Goal: Task Accomplishment & Management: Manage account settings

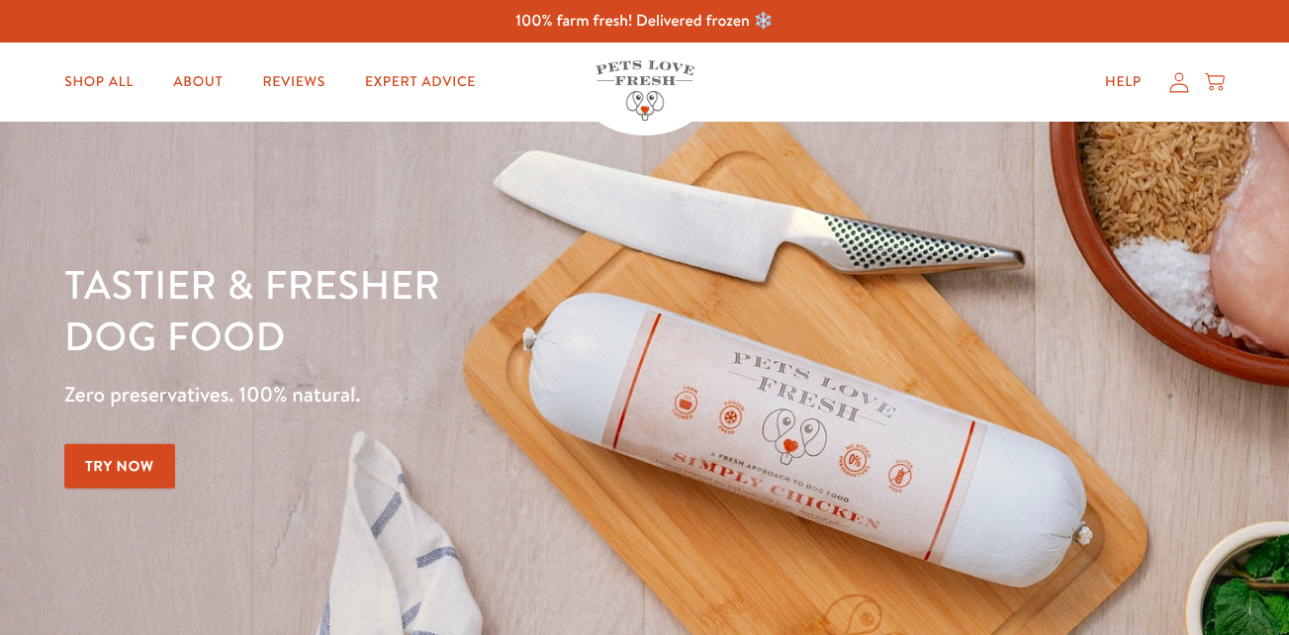
click at [1184, 89] on icon at bounding box center [1179, 82] width 20 height 21
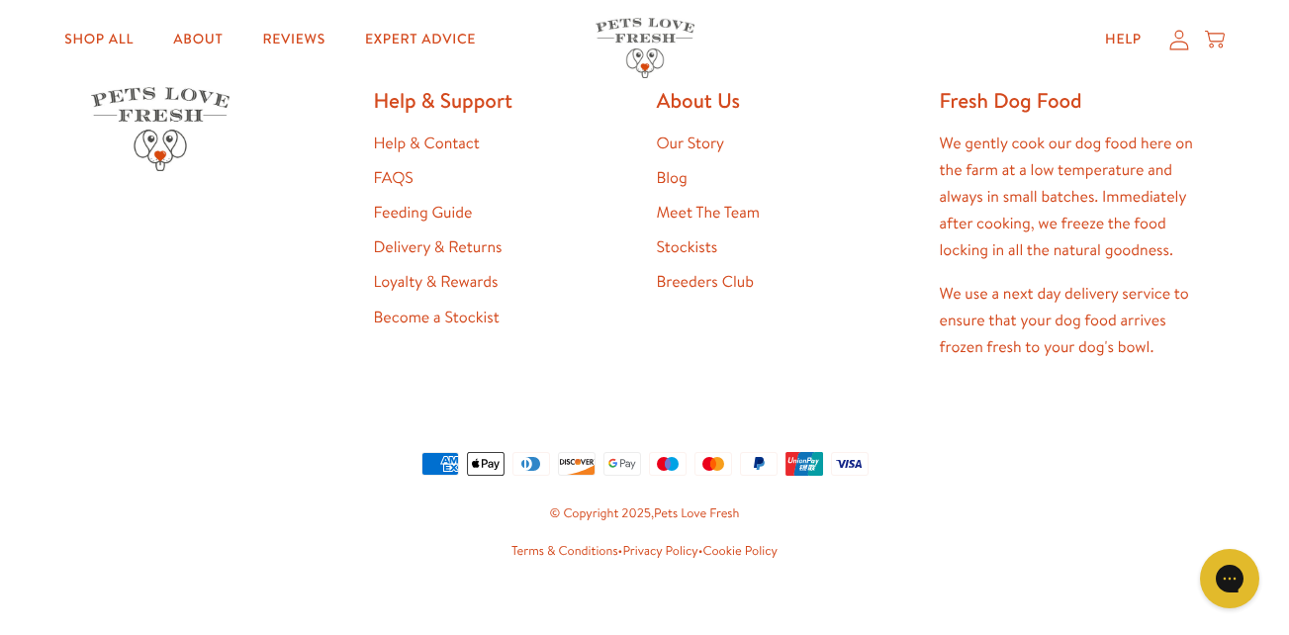
scroll to position [1187, 0]
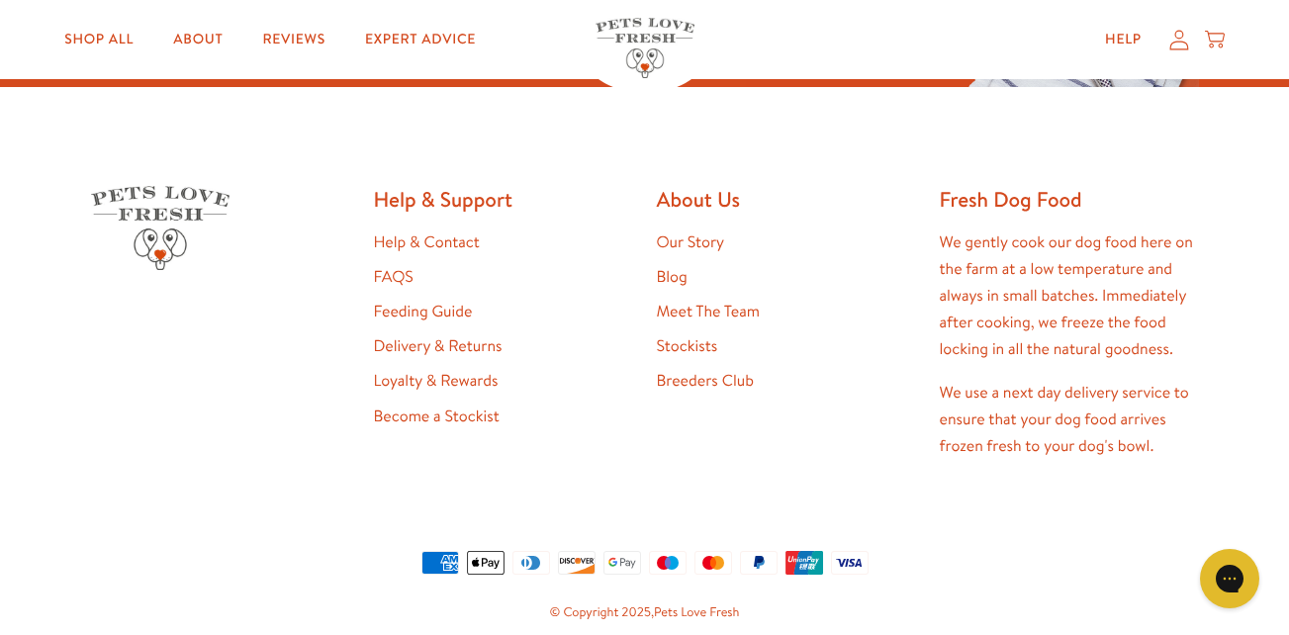
click at [438, 239] on link "Help & Contact" at bounding box center [427, 242] width 106 height 22
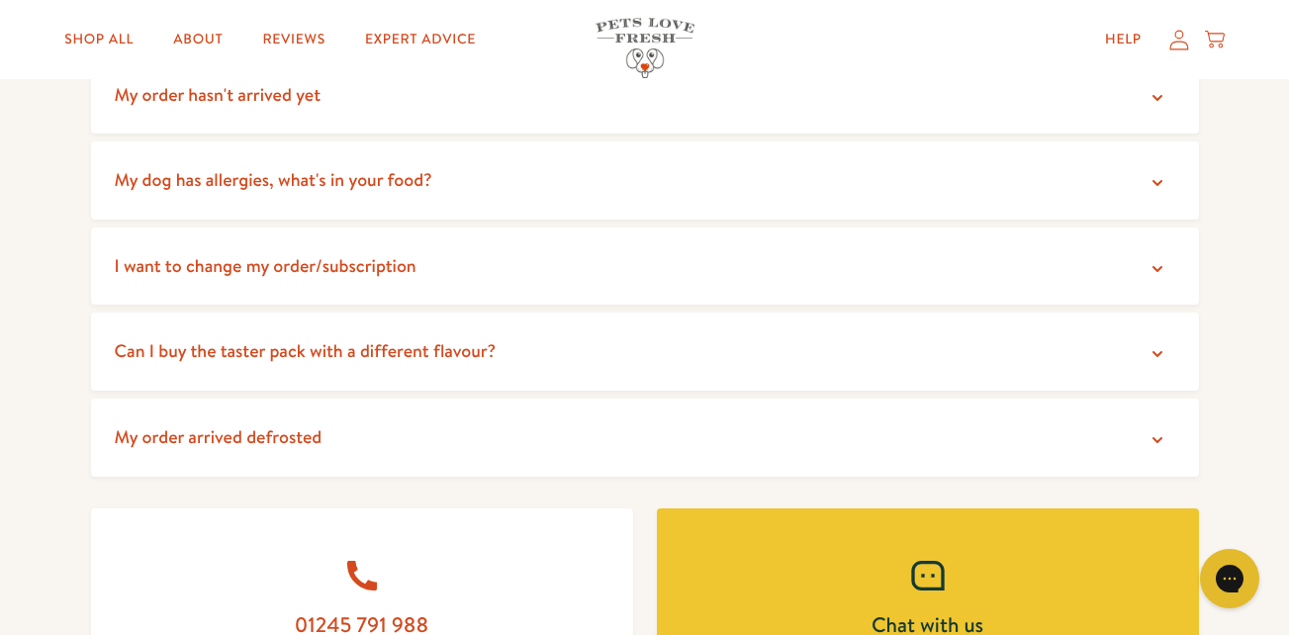
scroll to position [495, 0]
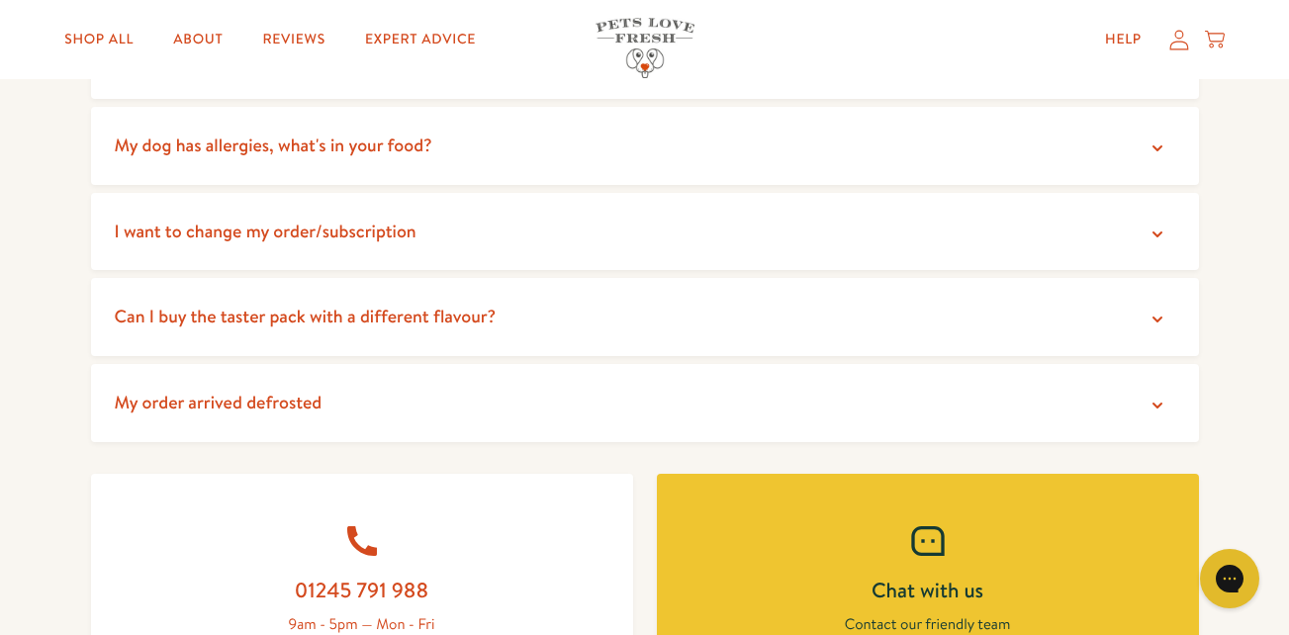
click at [1155, 405] on icon at bounding box center [1158, 406] width 10 height 6
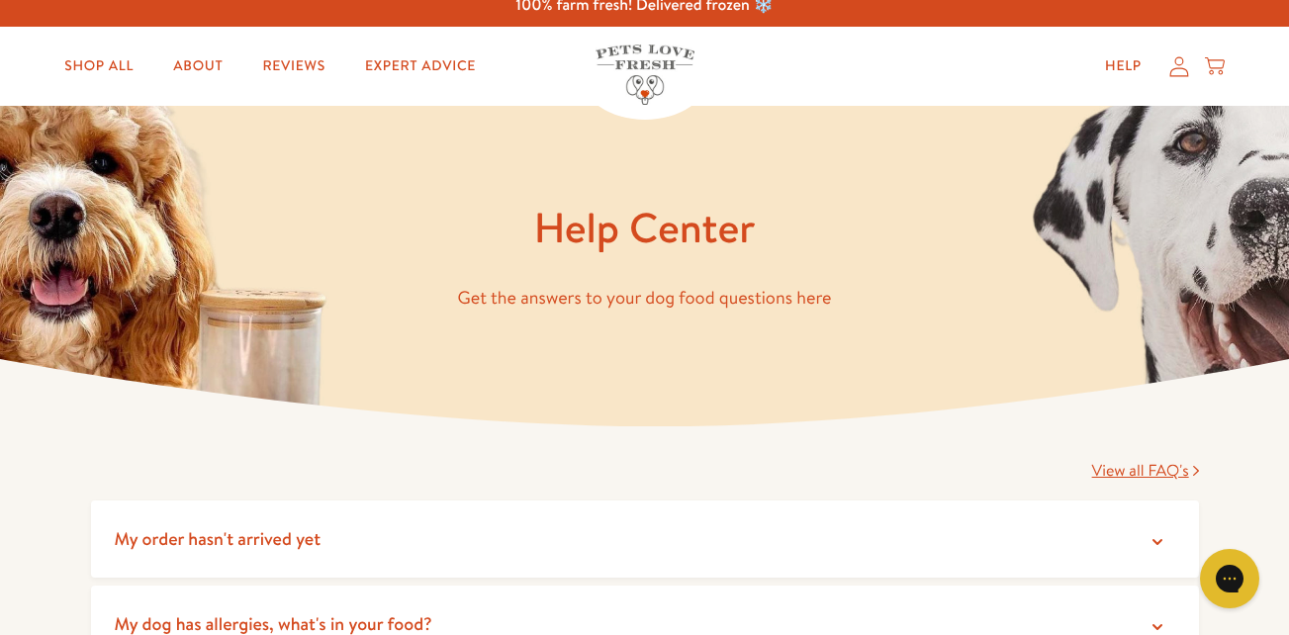
scroll to position [0, 0]
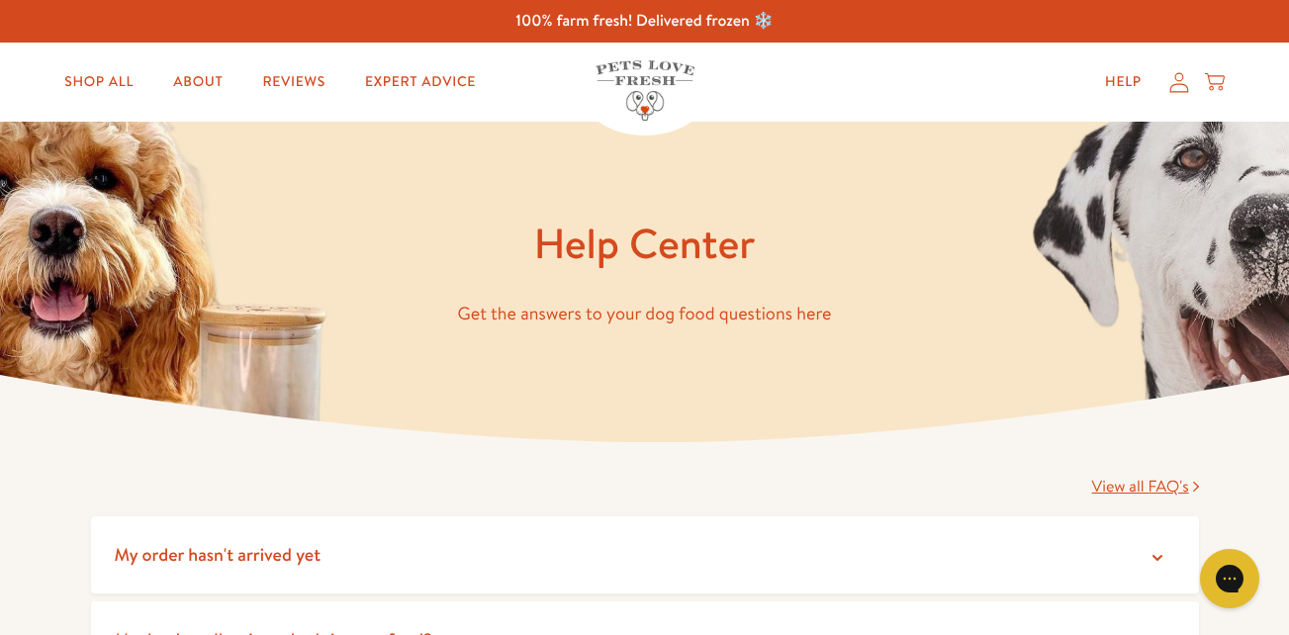
click at [1179, 85] on icon at bounding box center [1179, 82] width 20 height 21
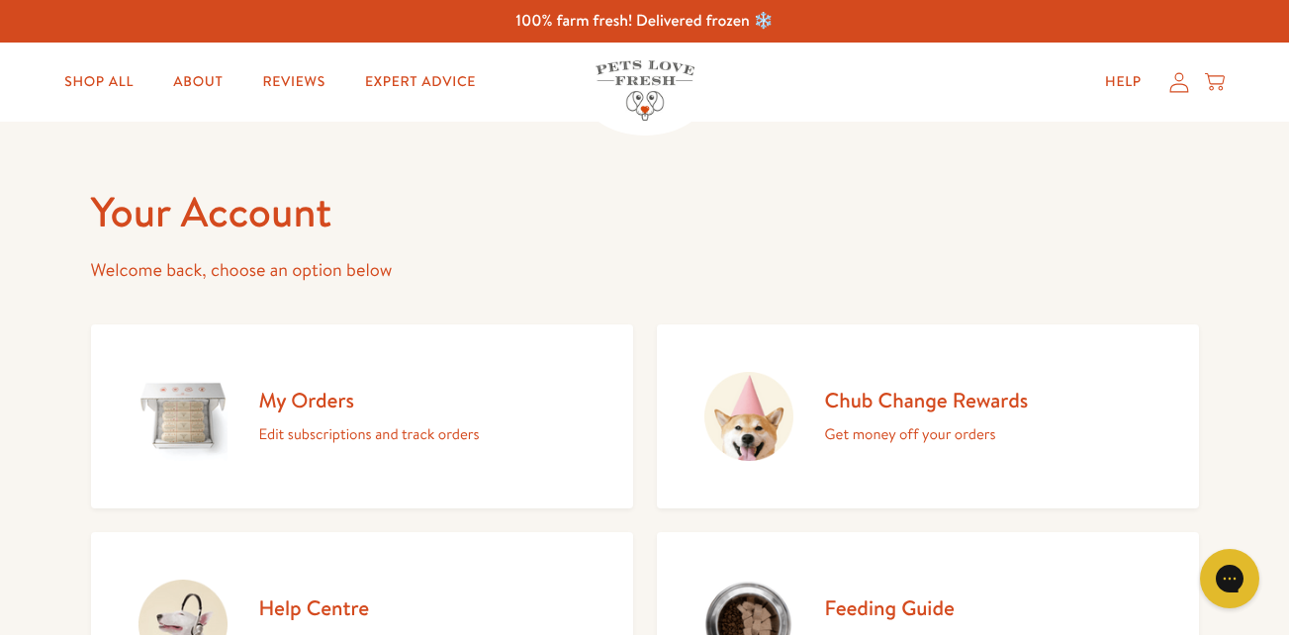
click at [338, 427] on p "Edit subscriptions and track orders" at bounding box center [369, 434] width 221 height 26
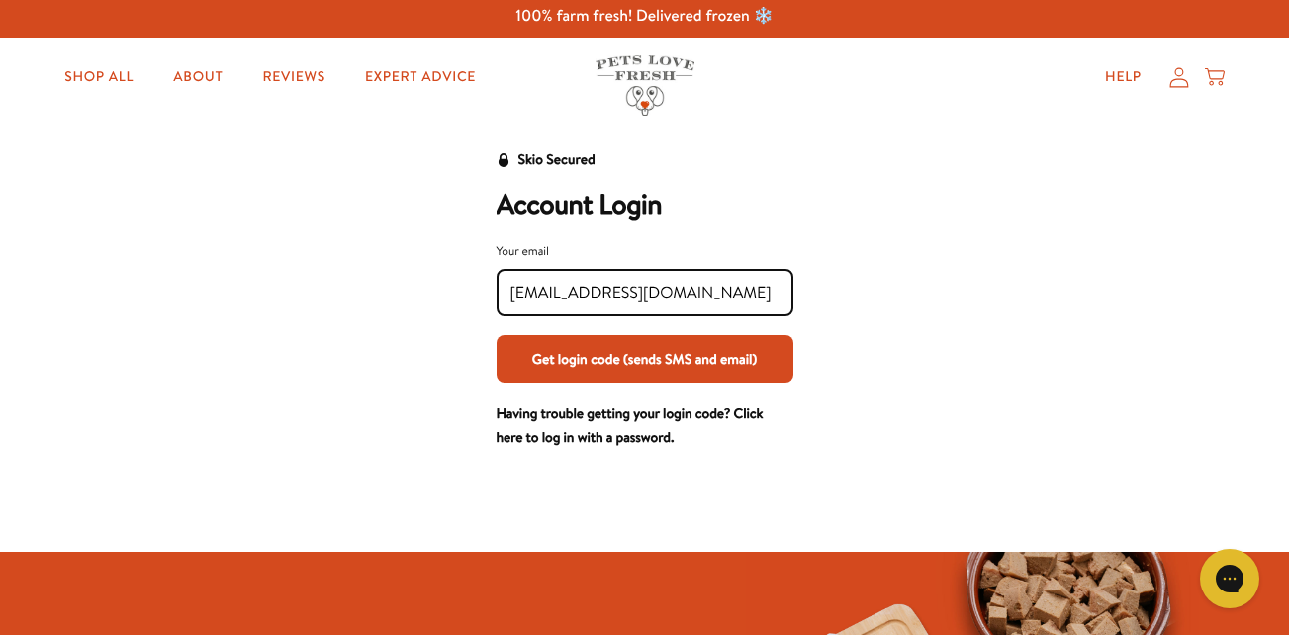
type input "[EMAIL_ADDRESS][DOMAIN_NAME]"
click at [601, 367] on button "Get login code (sends SMS and email)" at bounding box center [645, 358] width 297 height 47
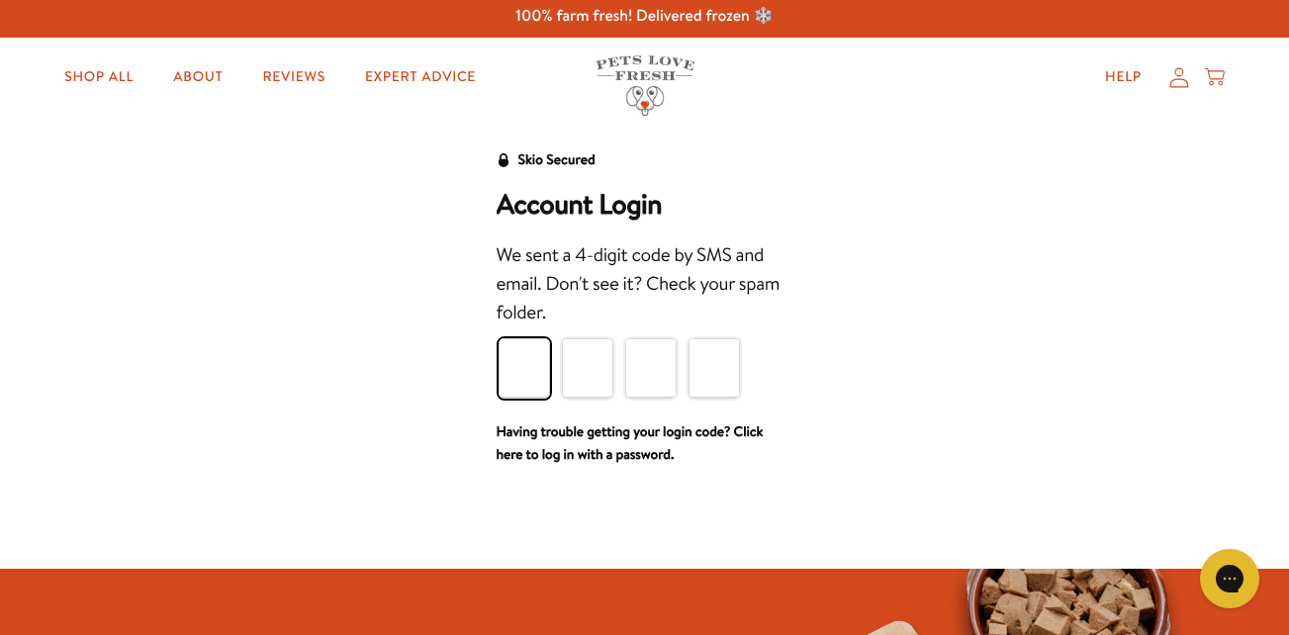
type input "2"
type input "4"
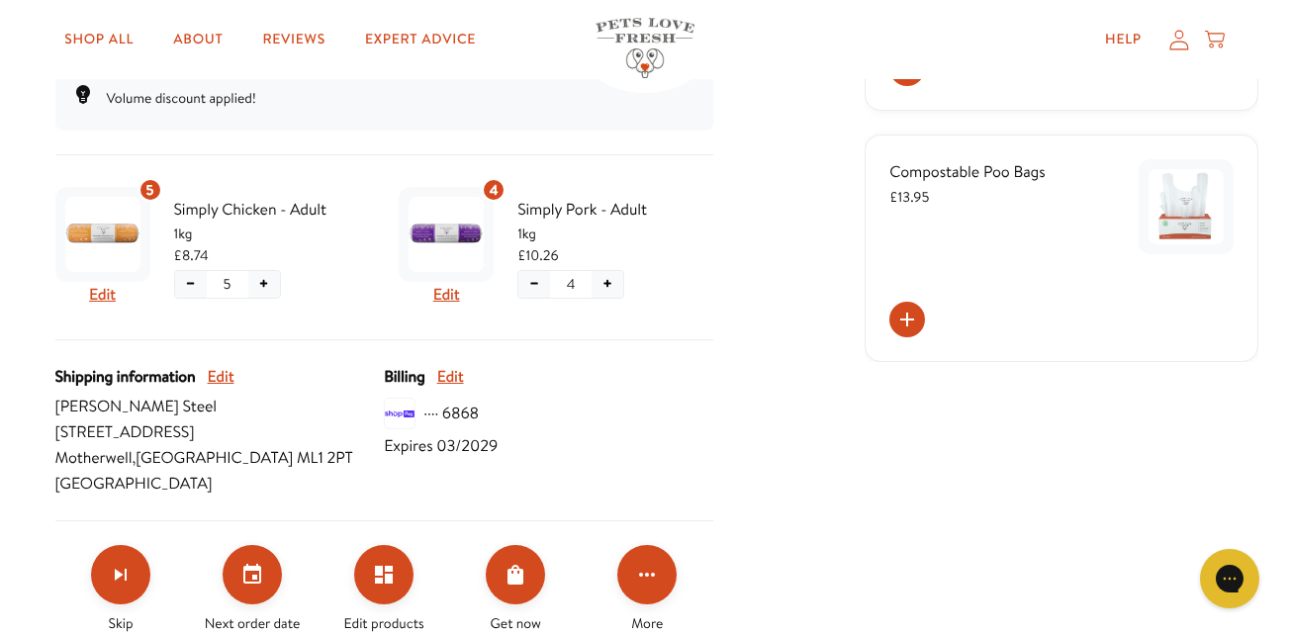
scroll to position [495, 0]
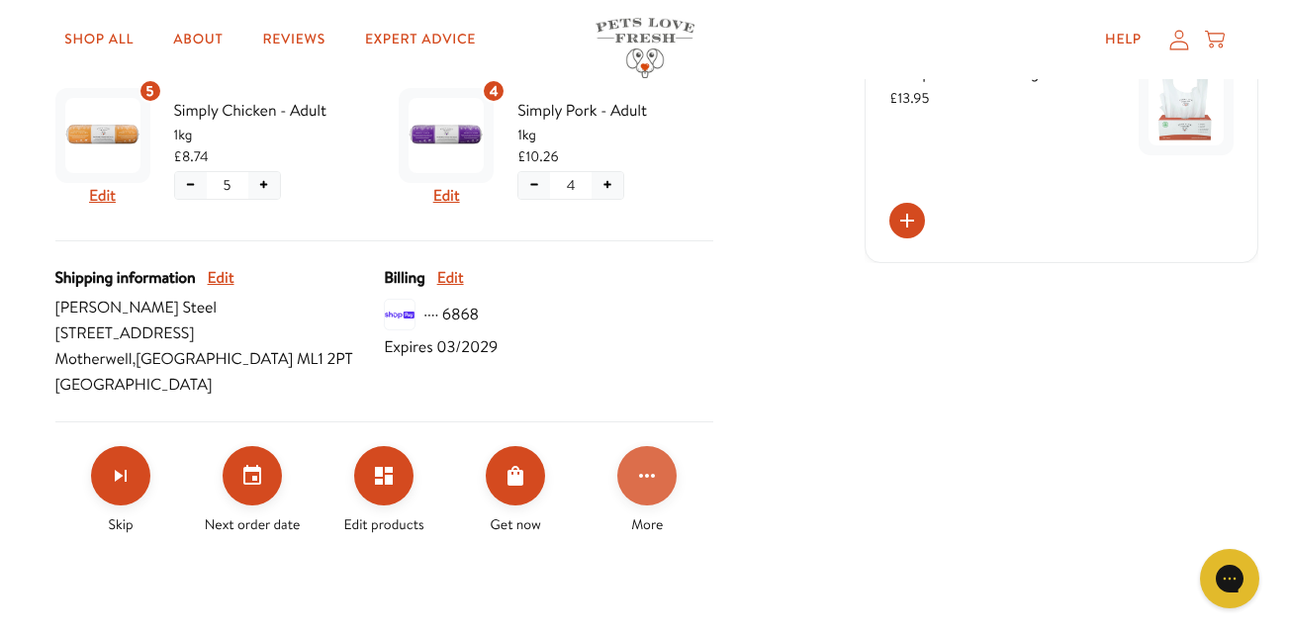
click at [662, 487] on button "Click for more options" at bounding box center [646, 475] width 59 height 59
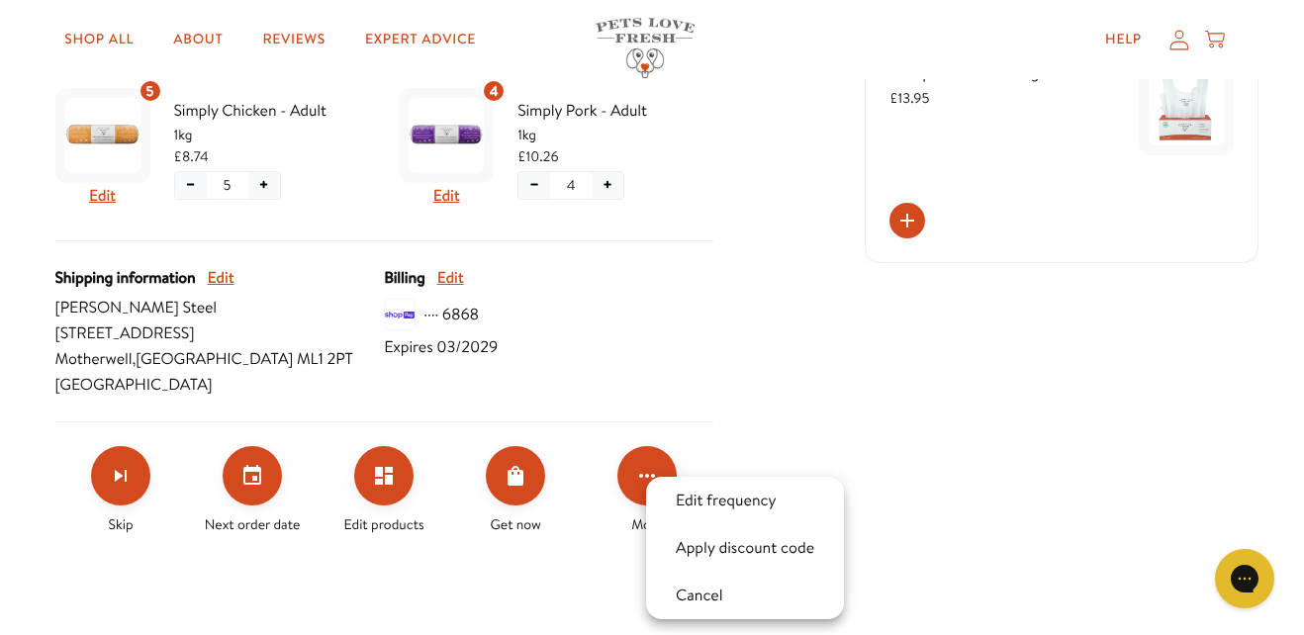
click at [807, 422] on div at bounding box center [652, 317] width 1304 height 635
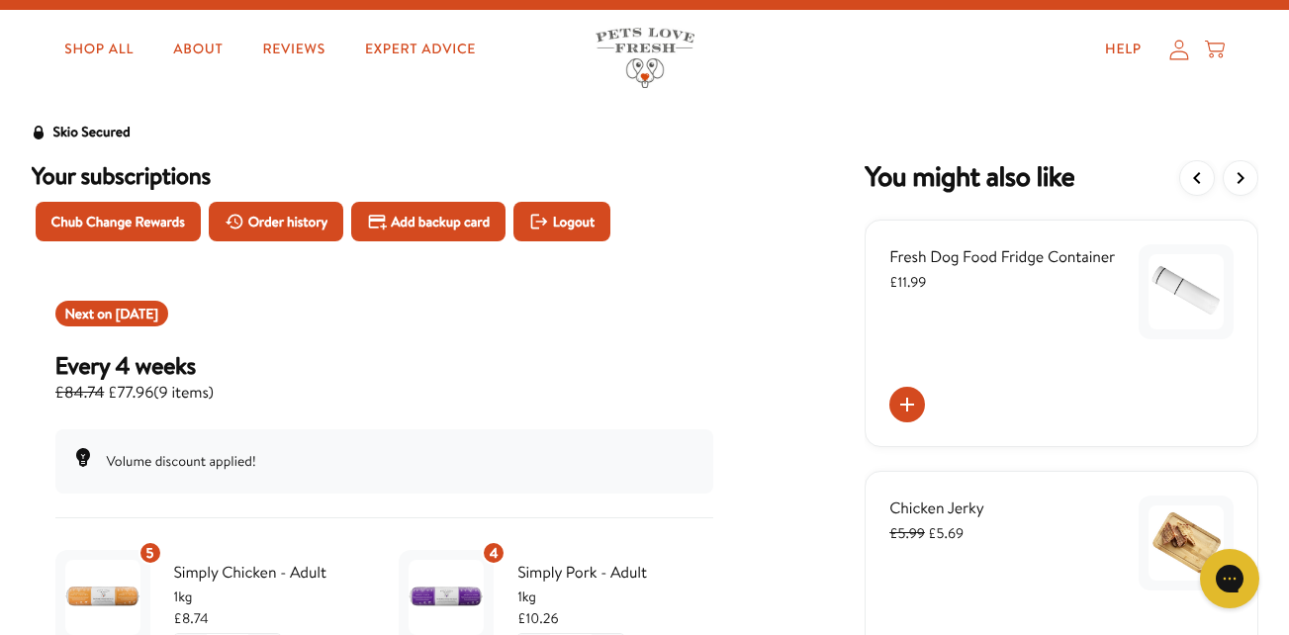
scroll to position [0, 0]
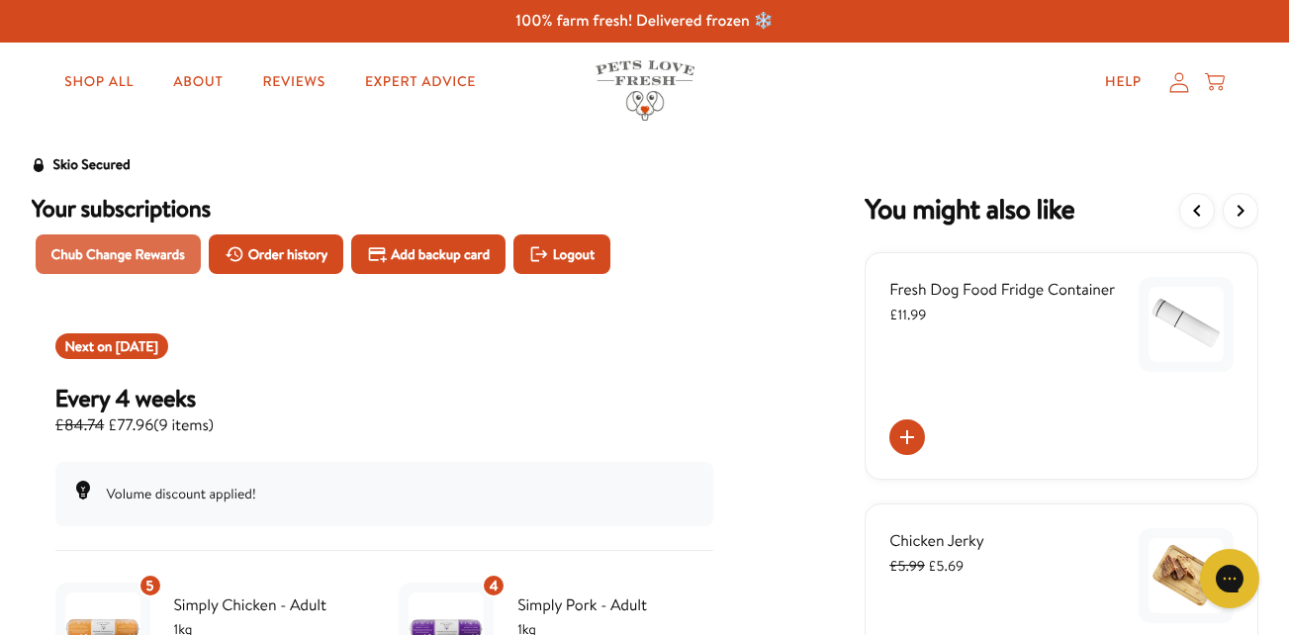
click at [114, 247] on span "Chub Change Rewards" at bounding box center [118, 254] width 134 height 22
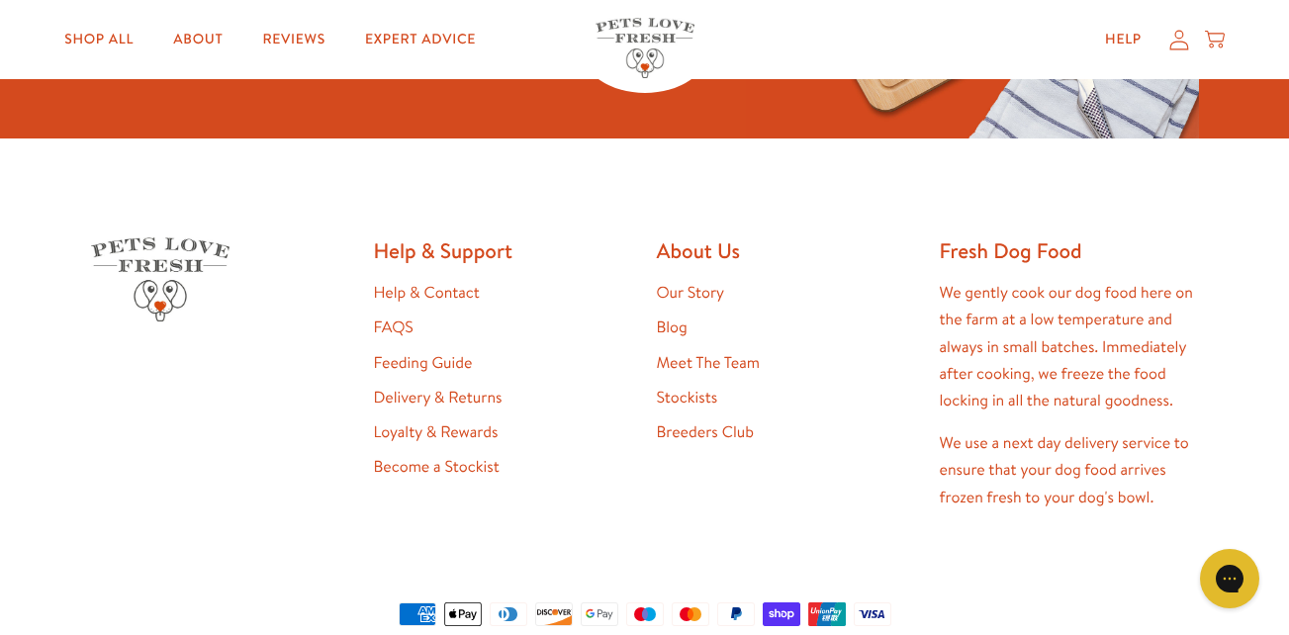
scroll to position [1140, 0]
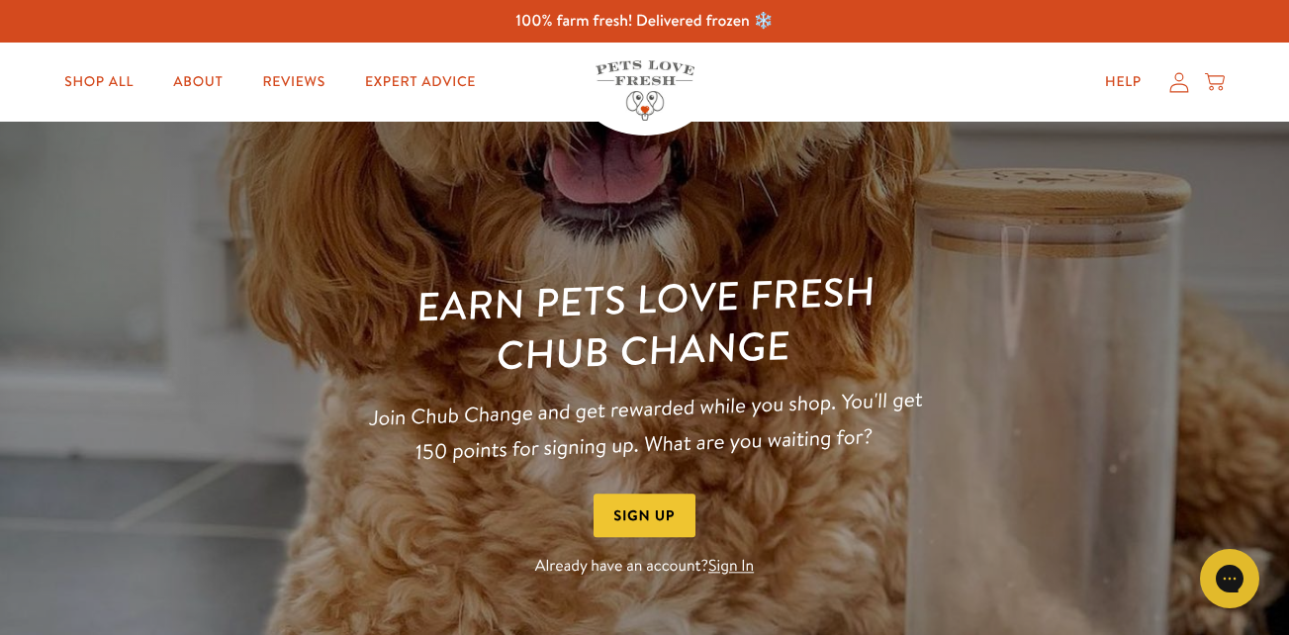
click at [730, 565] on link "Sign In" at bounding box center [731, 567] width 46 height 22
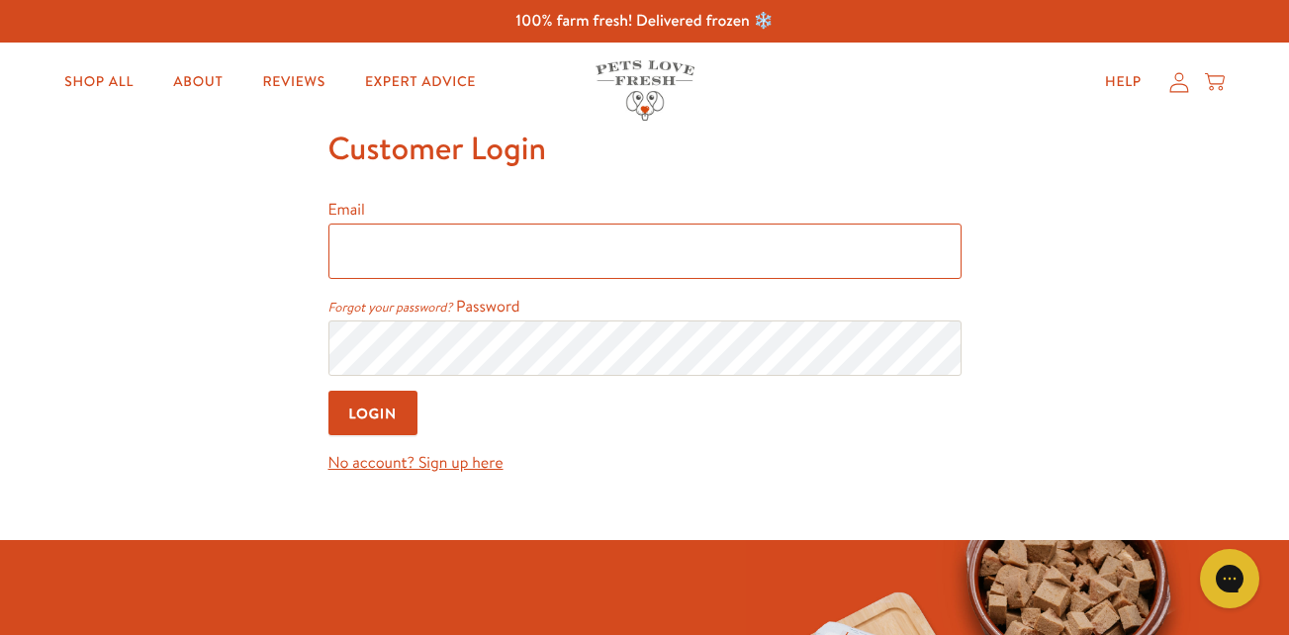
click at [493, 256] on input "Email" at bounding box center [644, 251] width 633 height 55
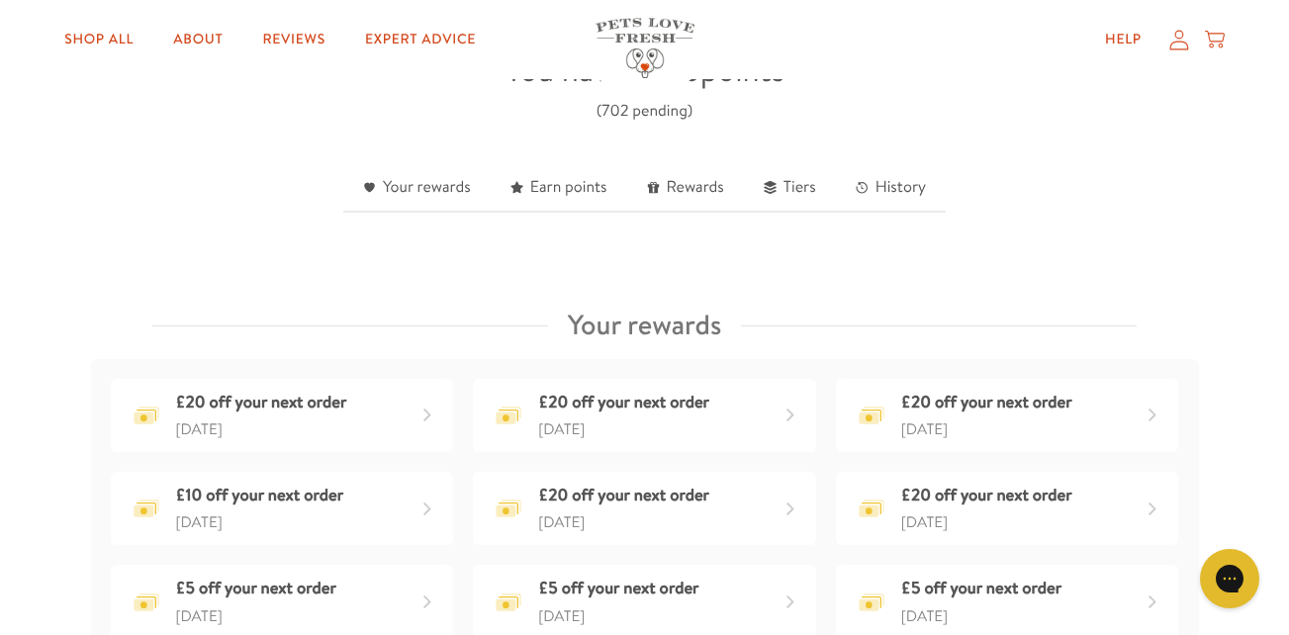
scroll to position [594, 0]
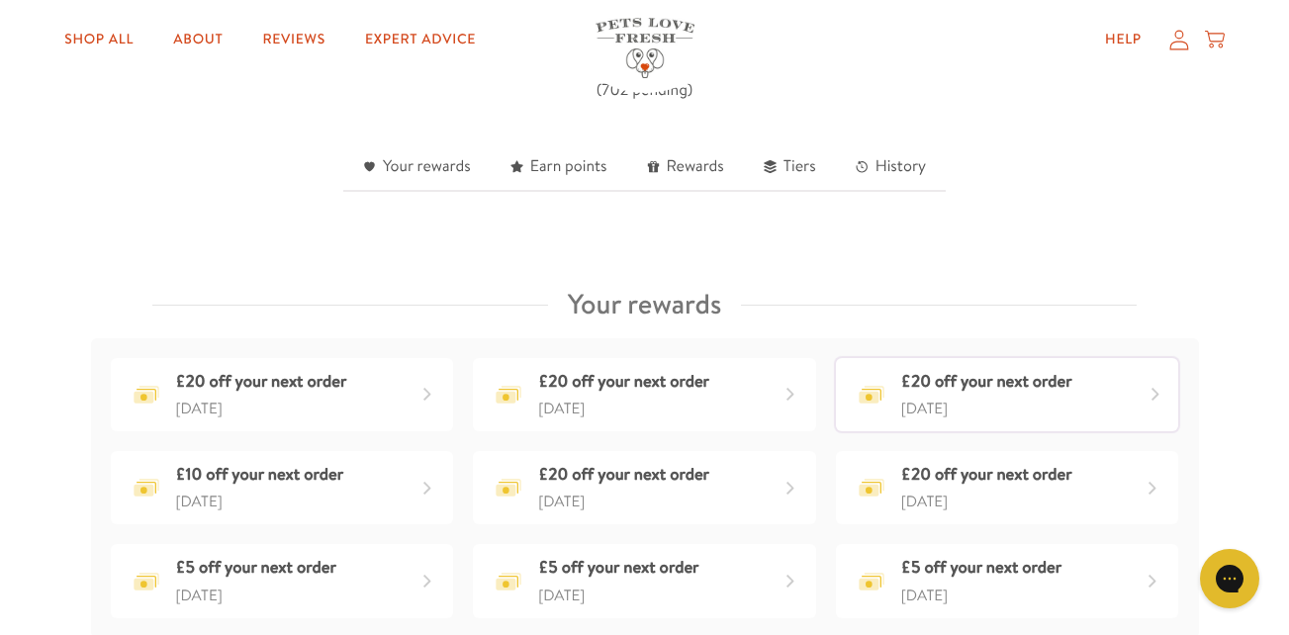
click at [1024, 418] on div "9 days ago" at bounding box center [986, 409] width 171 height 26
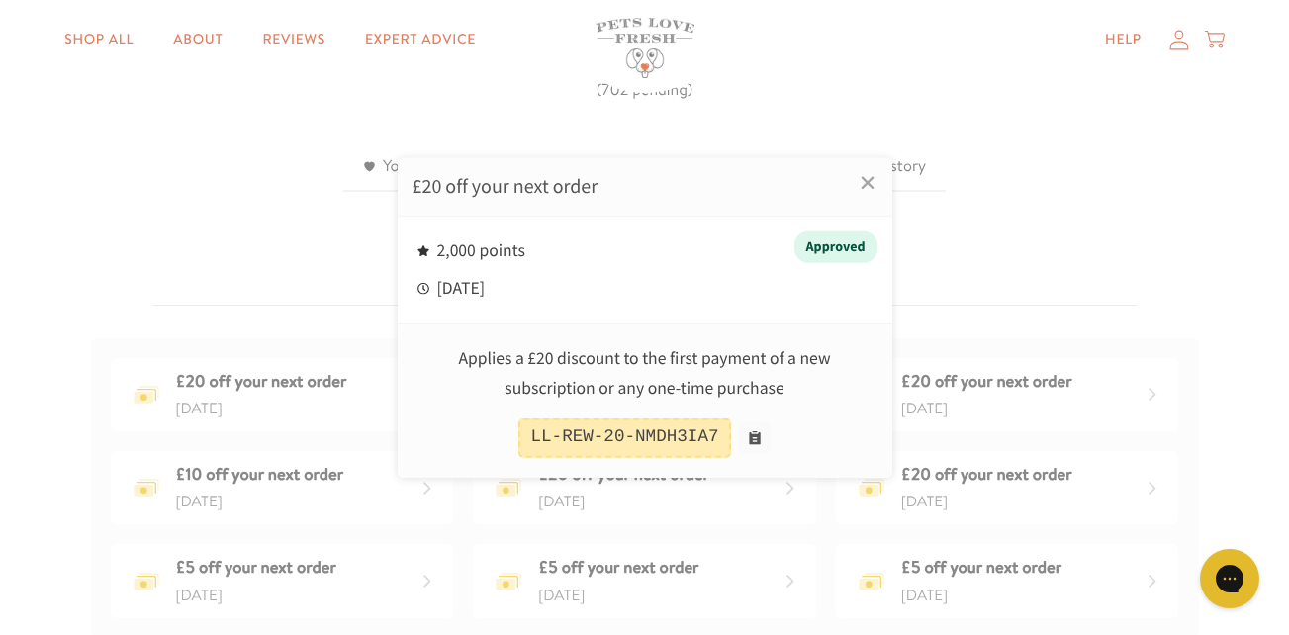
click at [1059, 241] on div at bounding box center [644, 317] width 1289 height 635
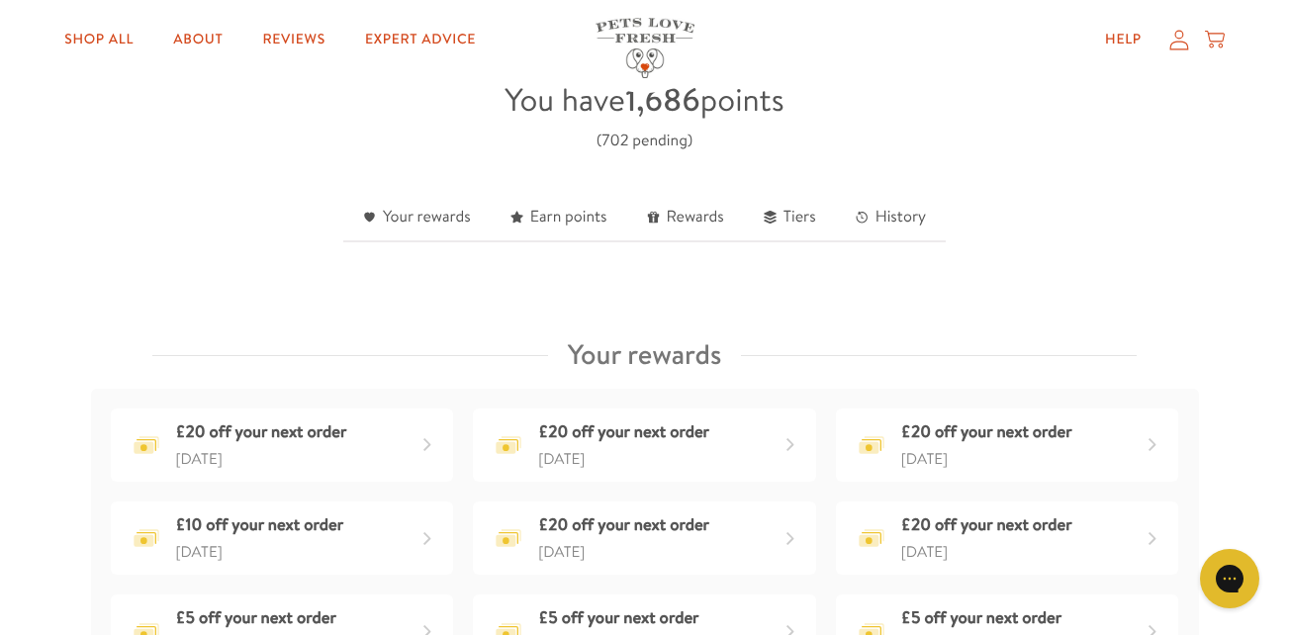
scroll to position [495, 0]
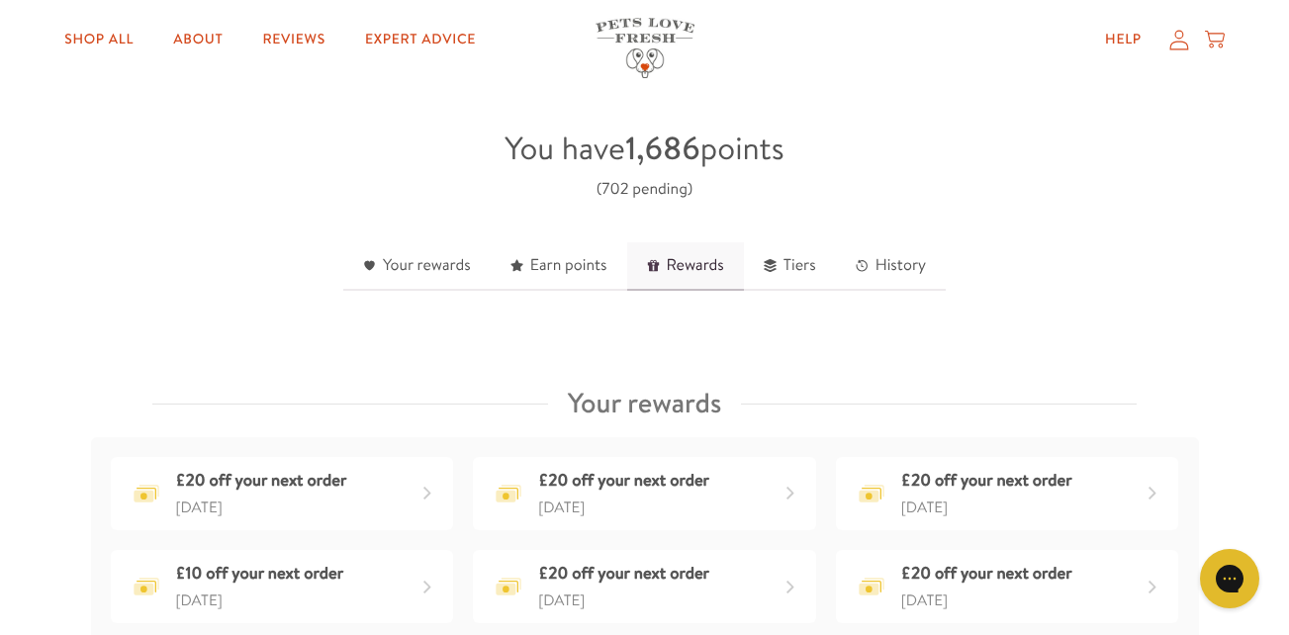
click at [685, 269] on link "Rewards" at bounding box center [685, 266] width 117 height 48
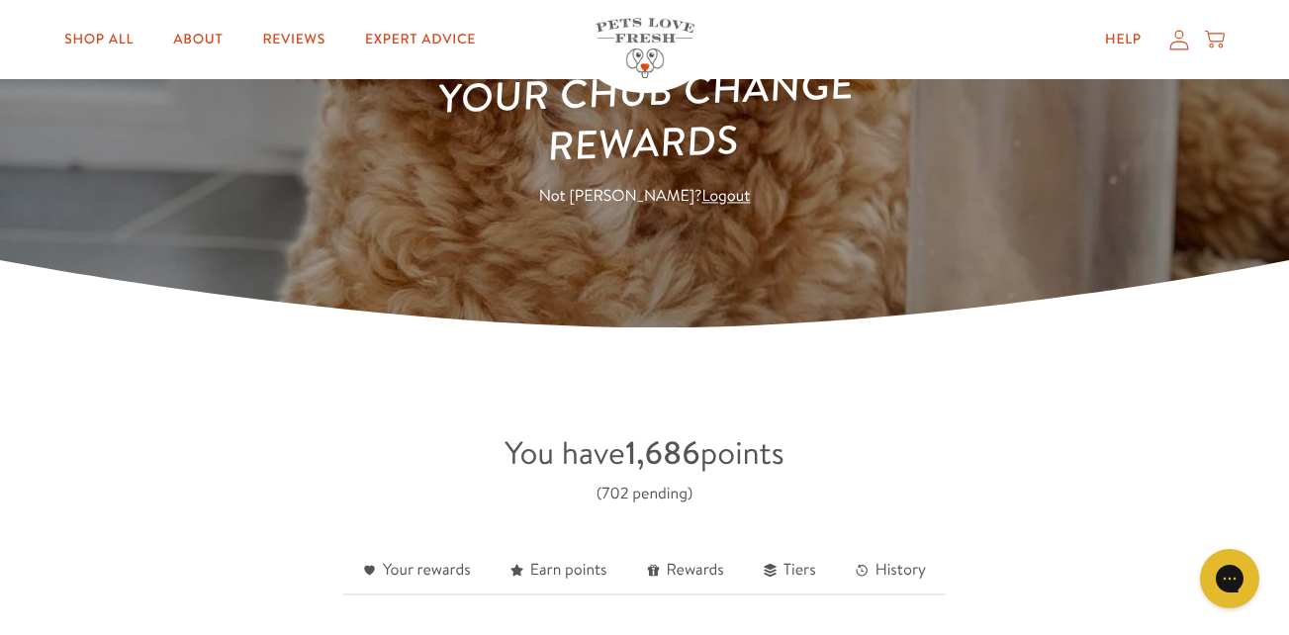
scroll to position [198, 0]
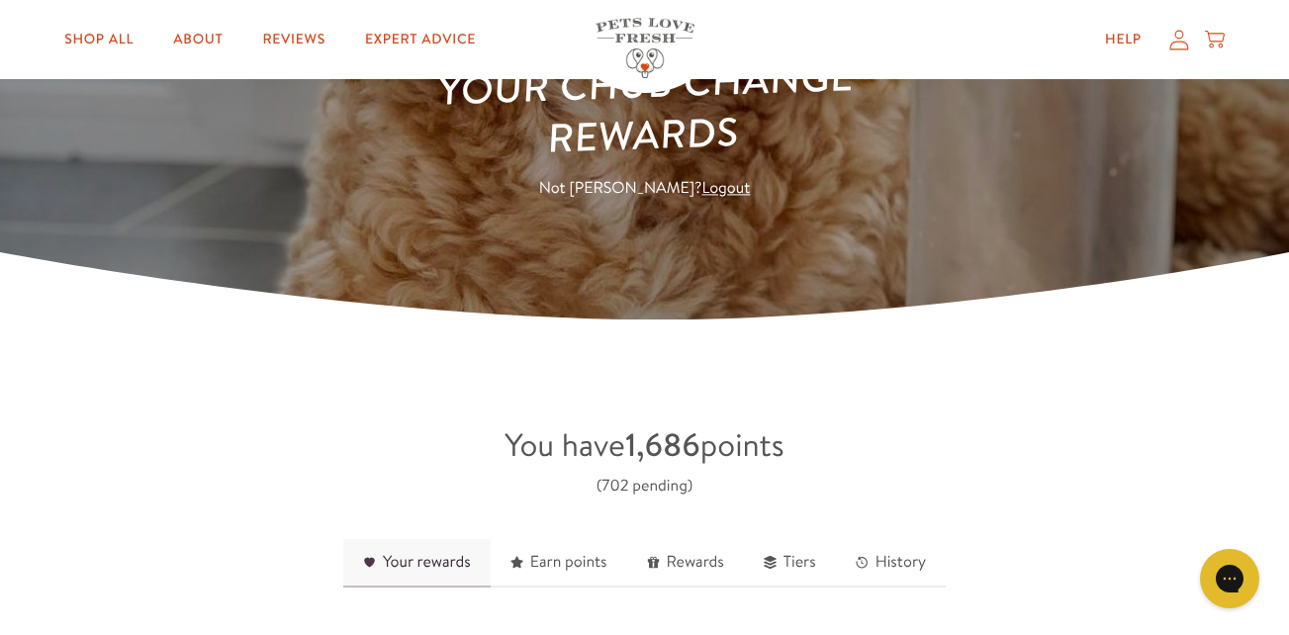
click at [452, 558] on link "Your rewards" at bounding box center [416, 563] width 147 height 48
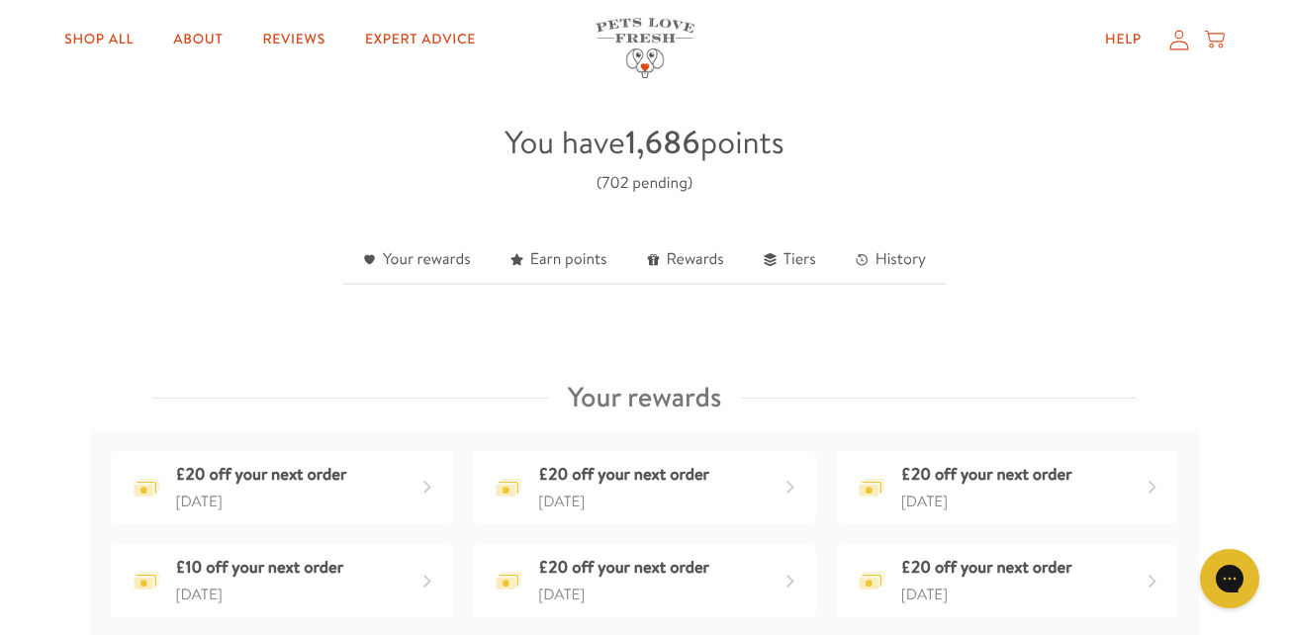
scroll to position [459, 0]
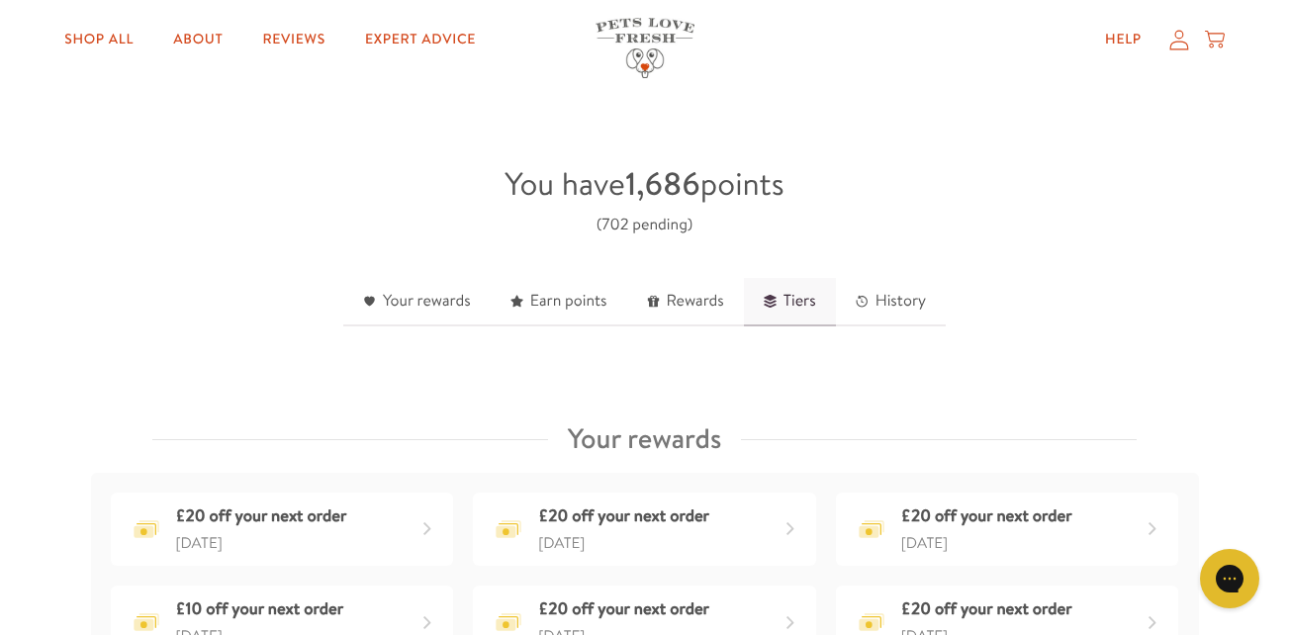
click at [798, 296] on link "Tiers" at bounding box center [790, 302] width 92 height 48
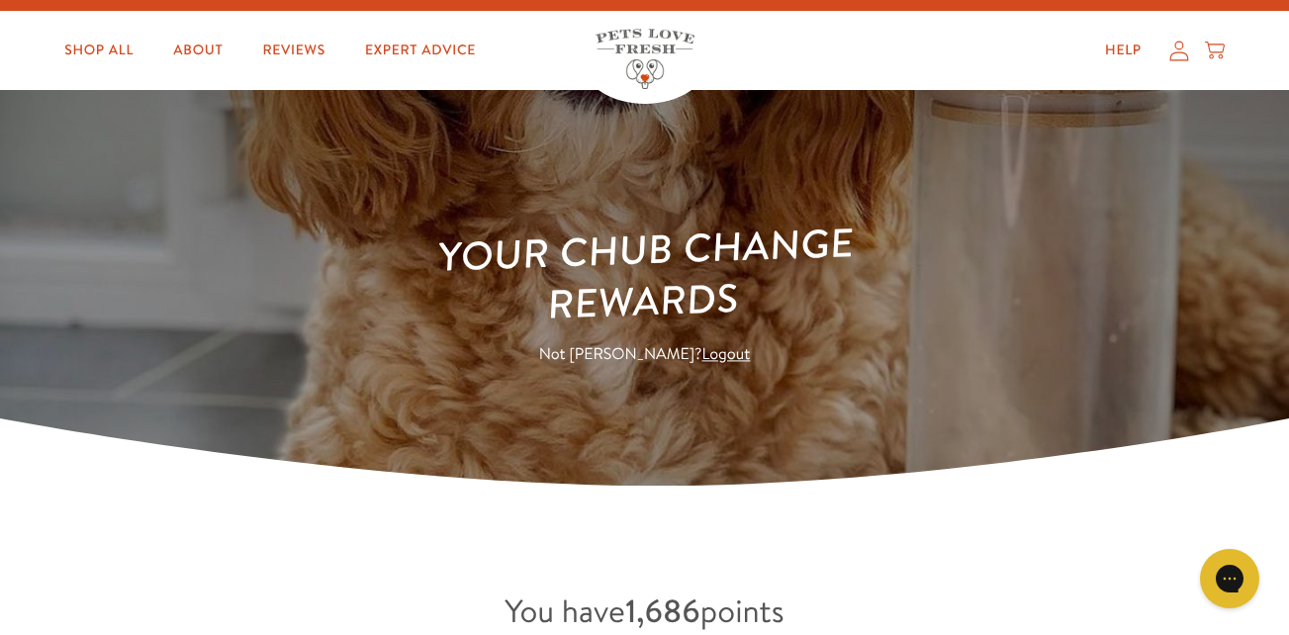
scroll to position [0, 0]
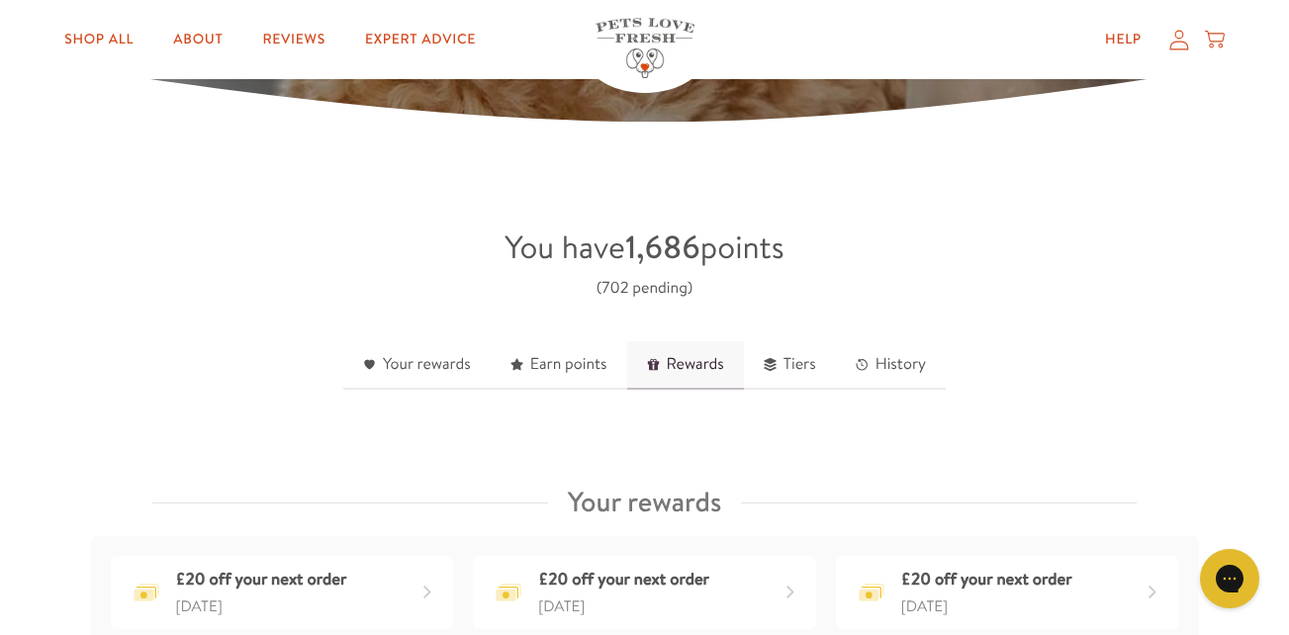
click at [685, 368] on link "Rewards" at bounding box center [685, 365] width 117 height 48
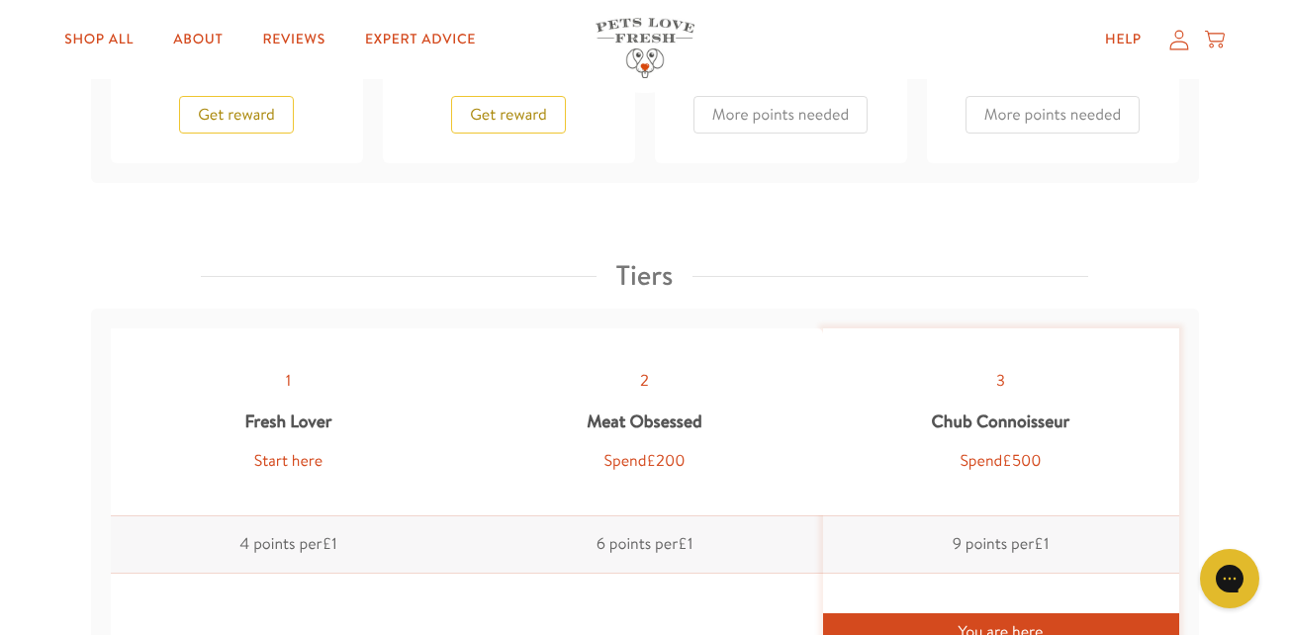
scroll to position [2236, 0]
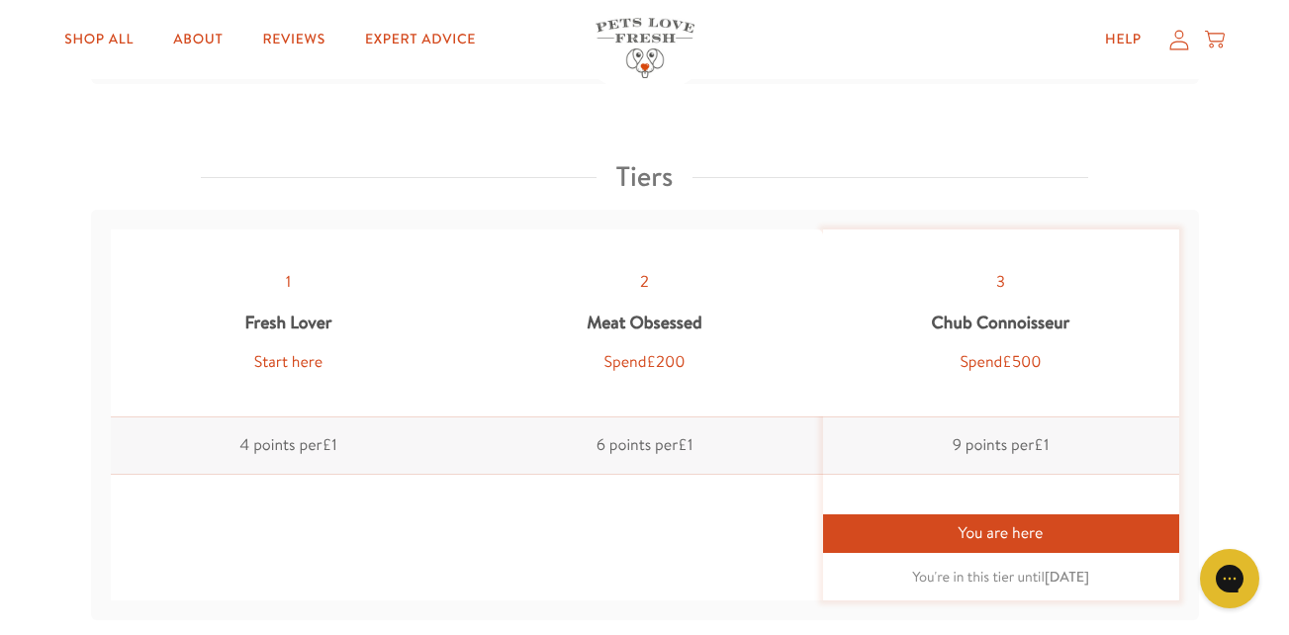
click at [972, 322] on div "Chub Connoisseur" at bounding box center [1001, 322] width 139 height 53
click at [1003, 284] on div "3" at bounding box center [1000, 282] width 9 height 27
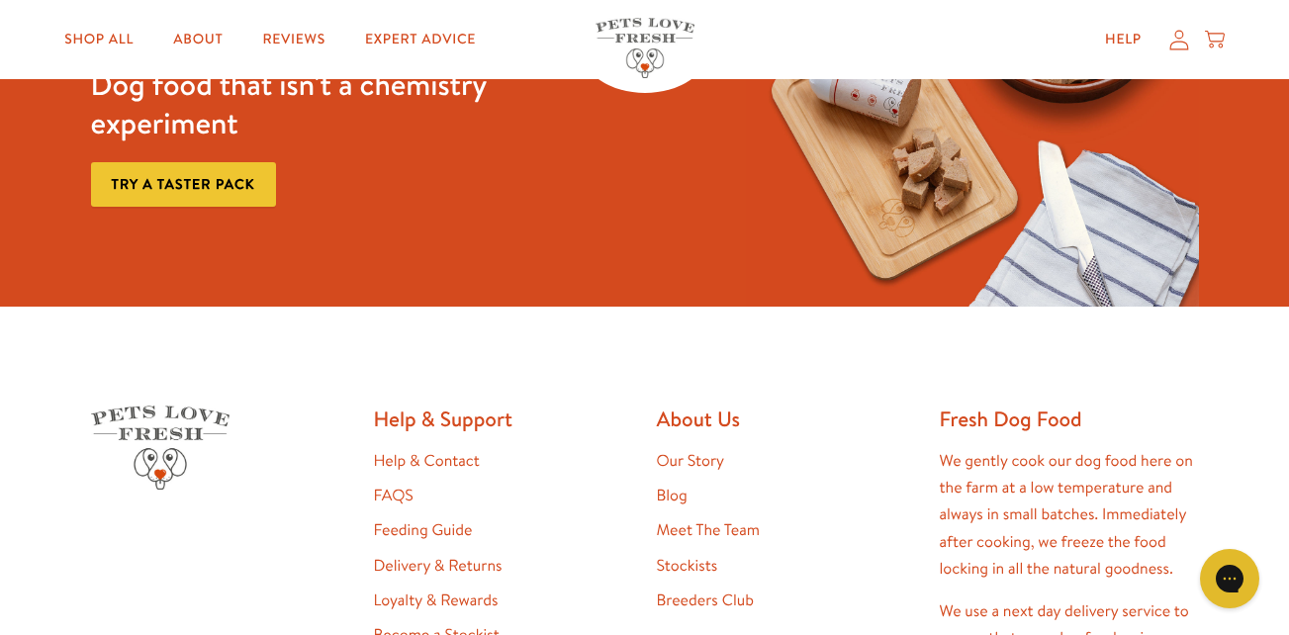
scroll to position [4709, 0]
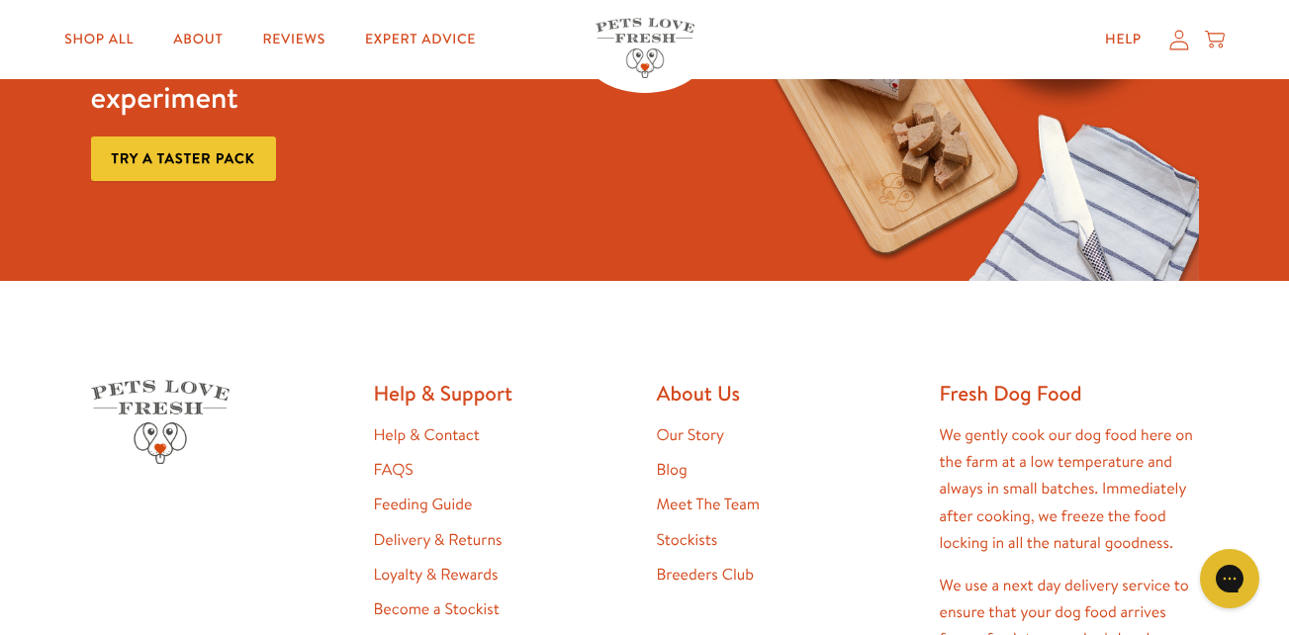
click at [435, 573] on link "Loyalty & Rewards" at bounding box center [436, 575] width 125 height 22
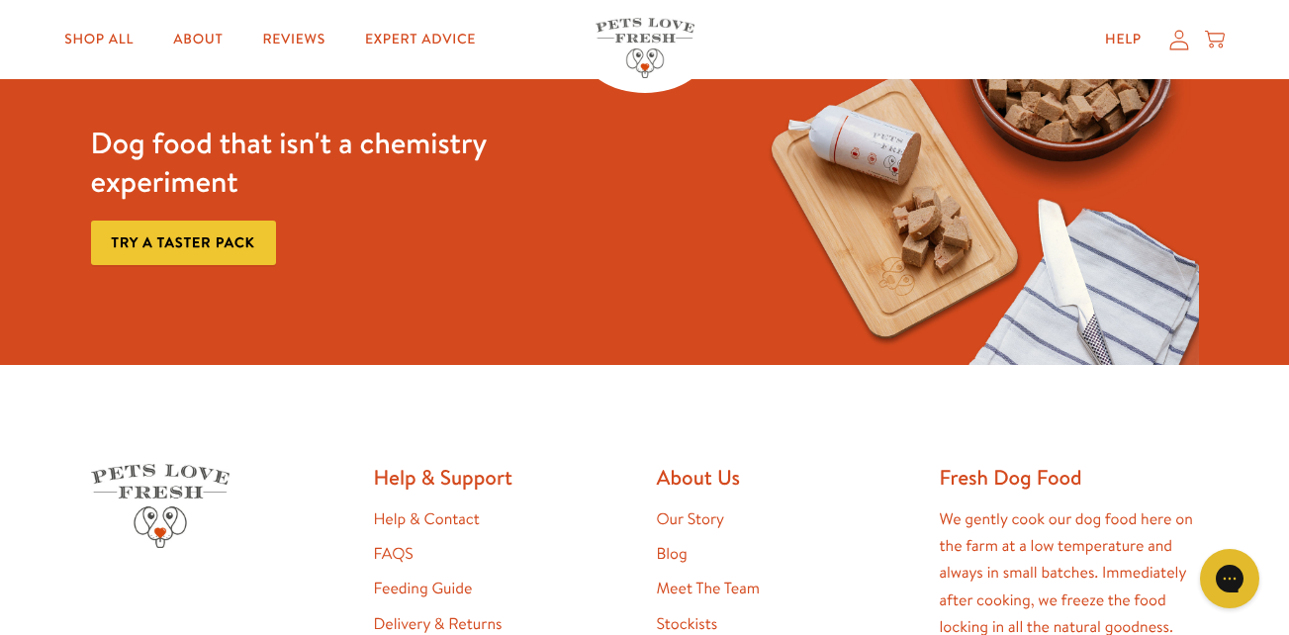
scroll to position [4749, 0]
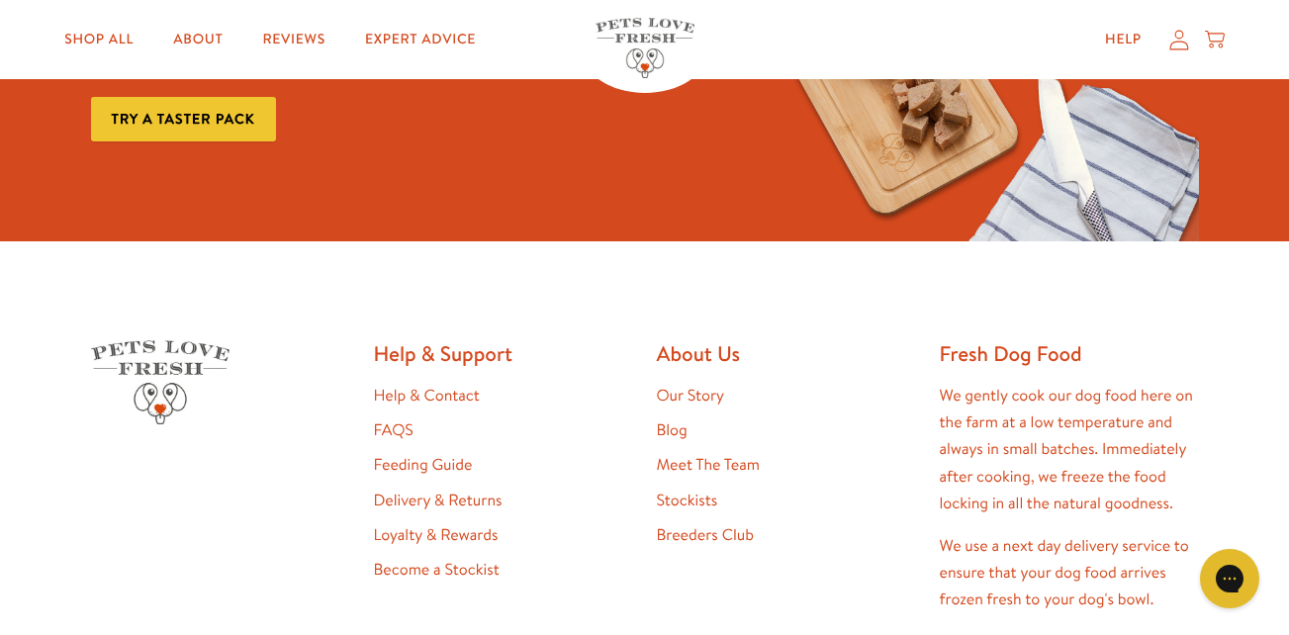
click at [690, 462] on link "Meet The Team" at bounding box center [708, 465] width 103 height 22
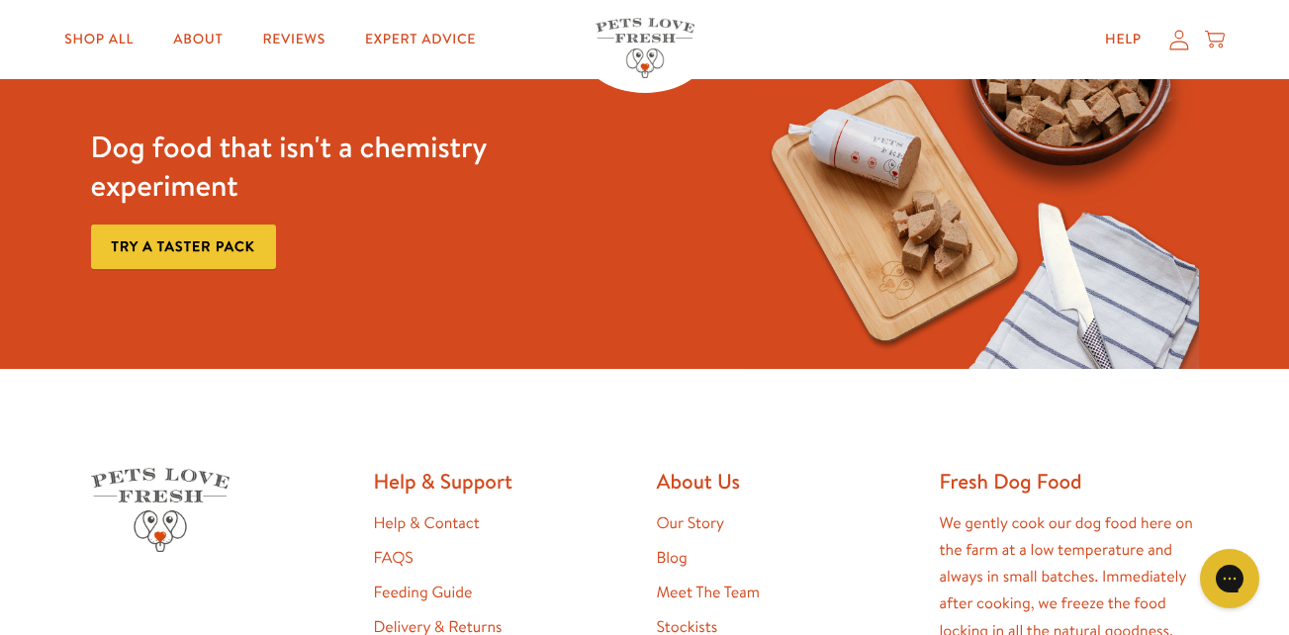
scroll to position [1880, 0]
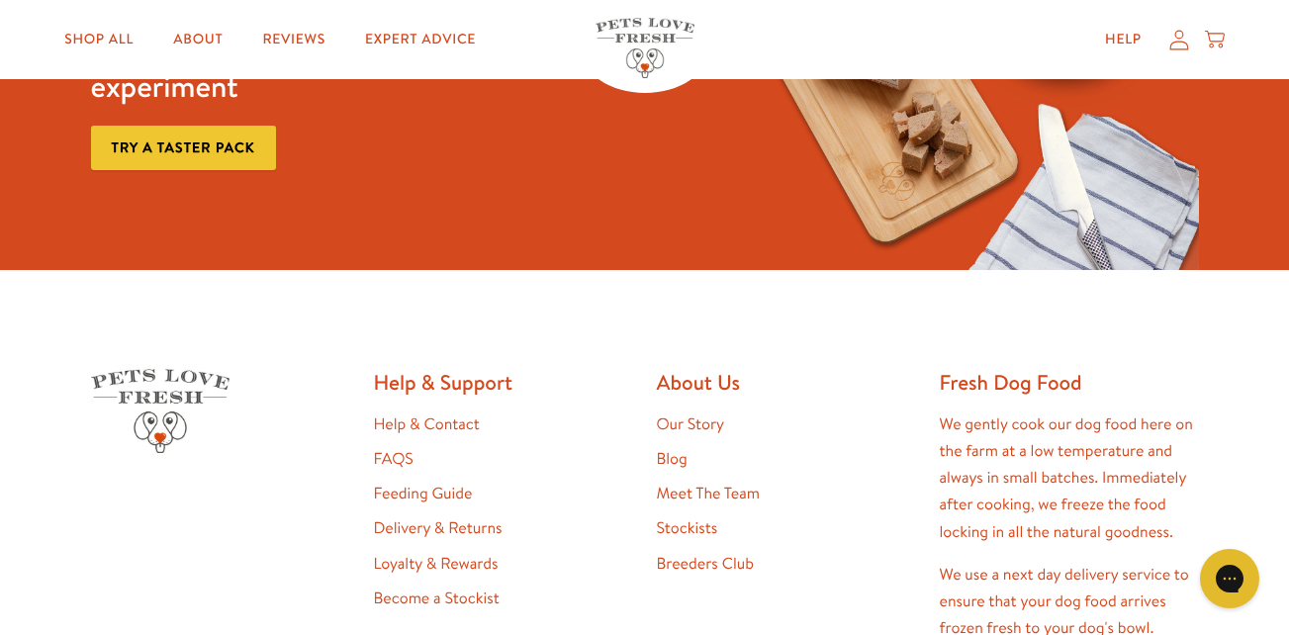
click at [411, 553] on link "Loyalty & Rewards" at bounding box center [436, 564] width 125 height 22
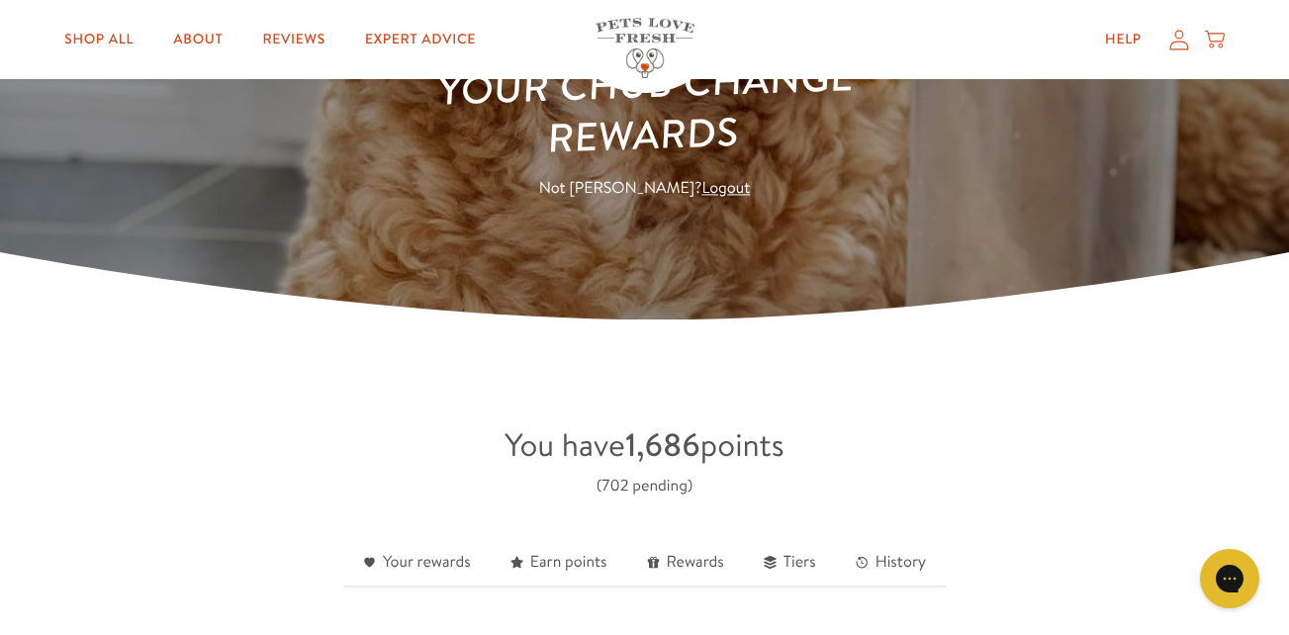
scroll to position [297, 0]
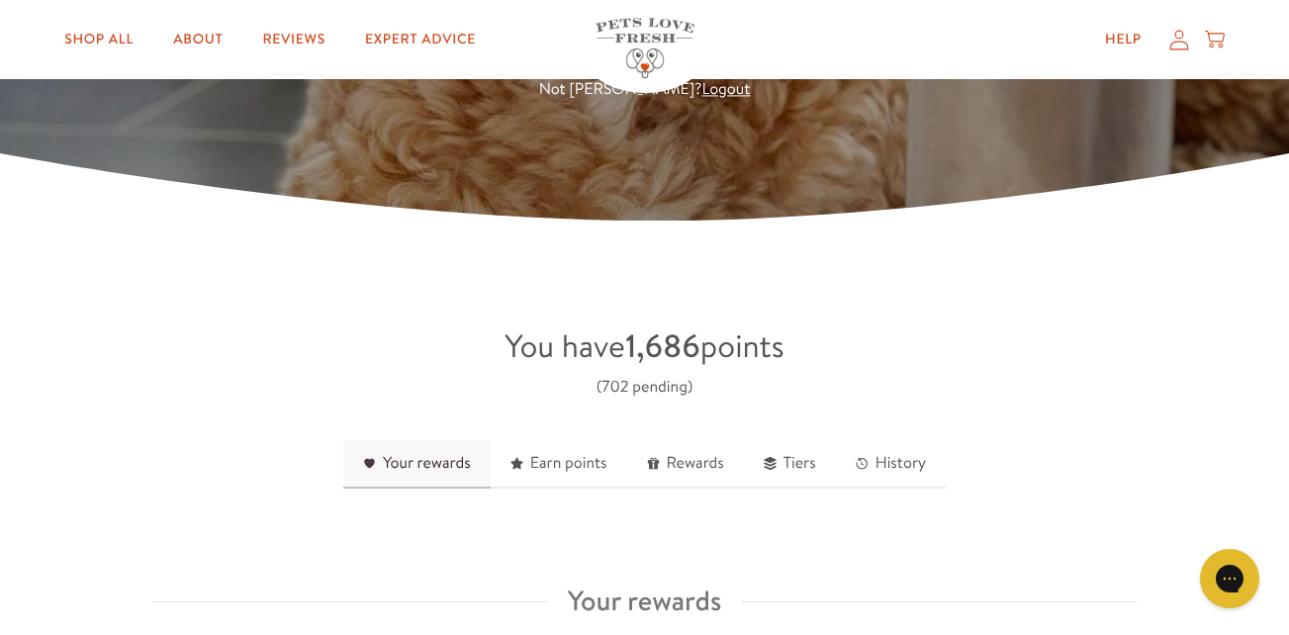
click at [446, 465] on link "Your rewards" at bounding box center [416, 464] width 147 height 48
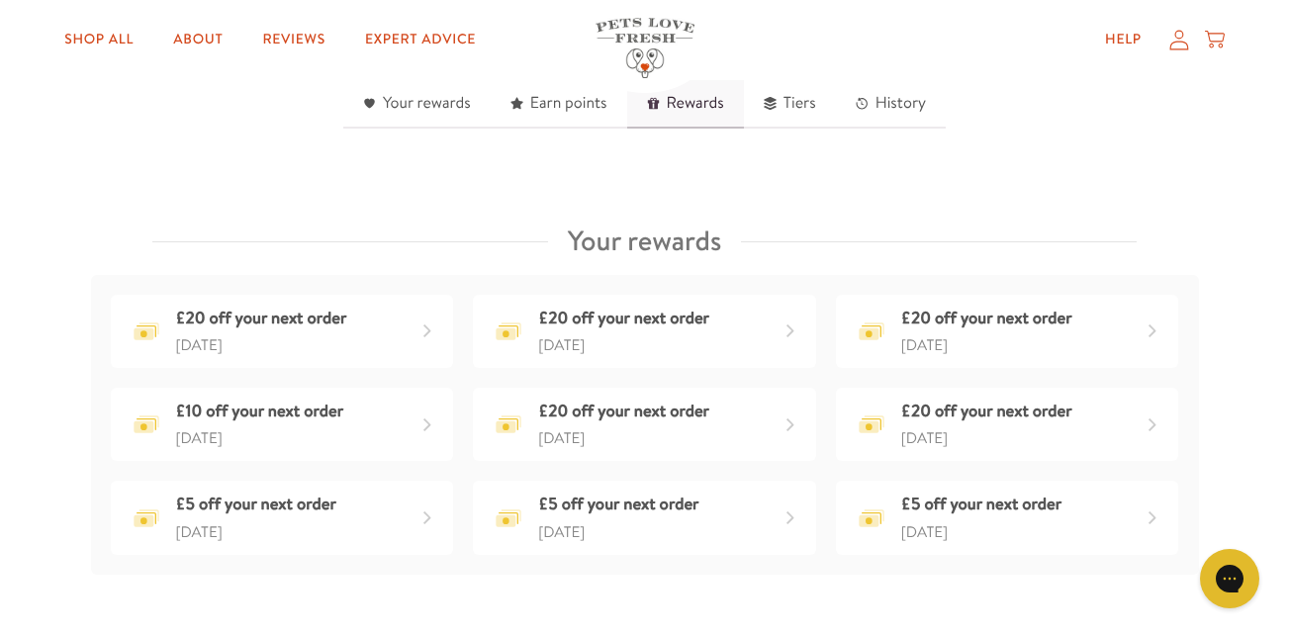
click at [684, 105] on link "Rewards" at bounding box center [685, 104] width 117 height 48
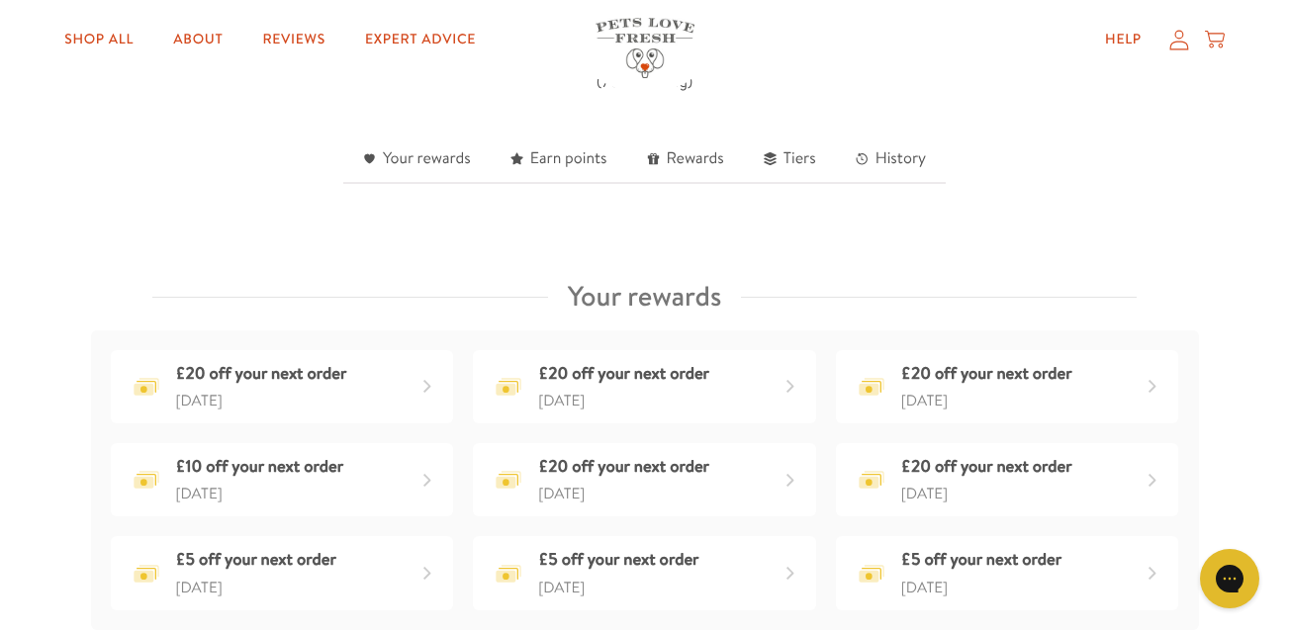
scroll to position [356, 0]
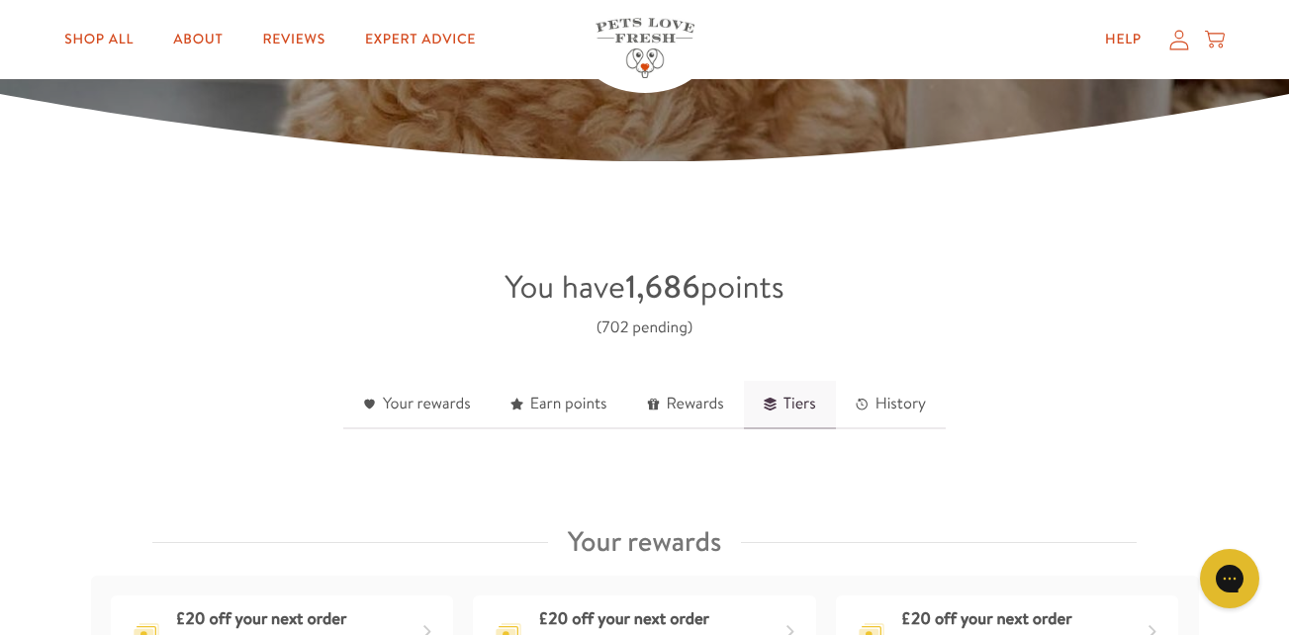
click at [796, 406] on link "Tiers" at bounding box center [790, 405] width 92 height 48
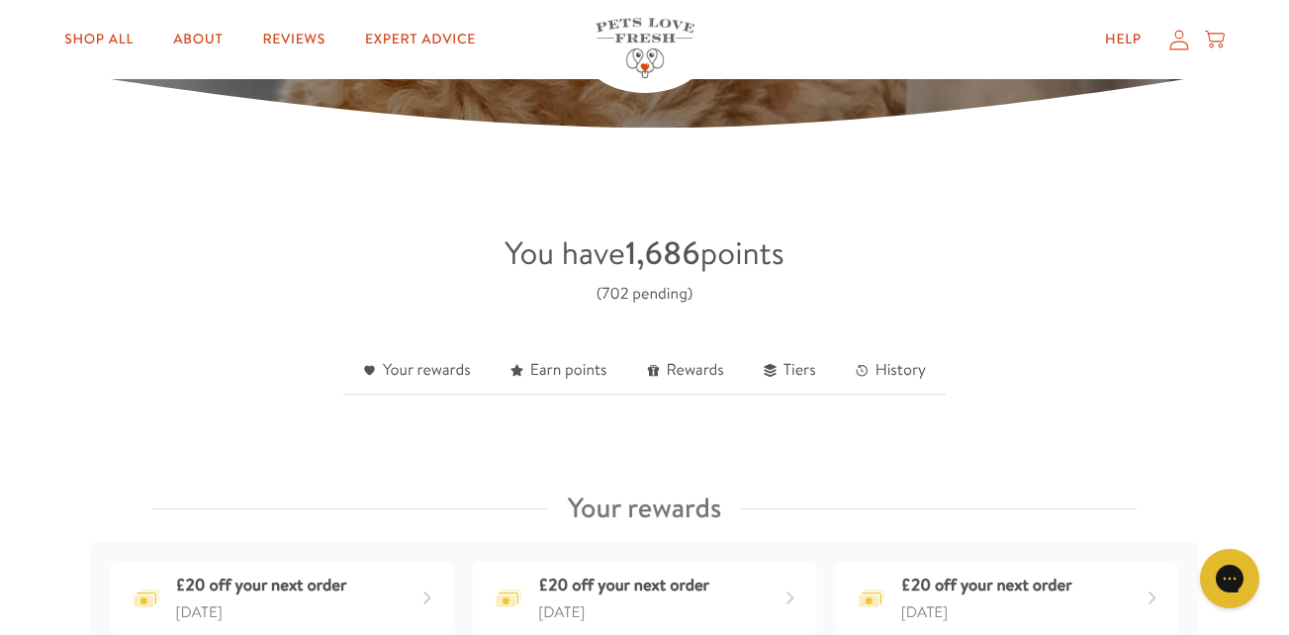
scroll to position [389, 0]
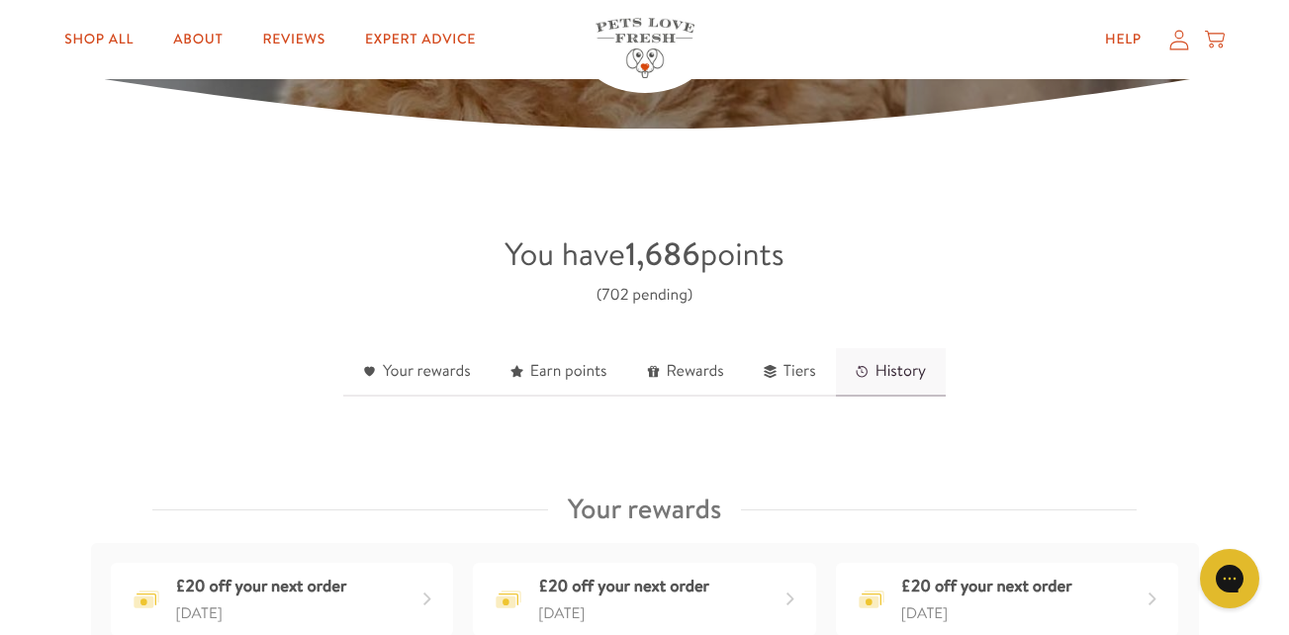
click at [903, 363] on link "History" at bounding box center [891, 372] width 110 height 48
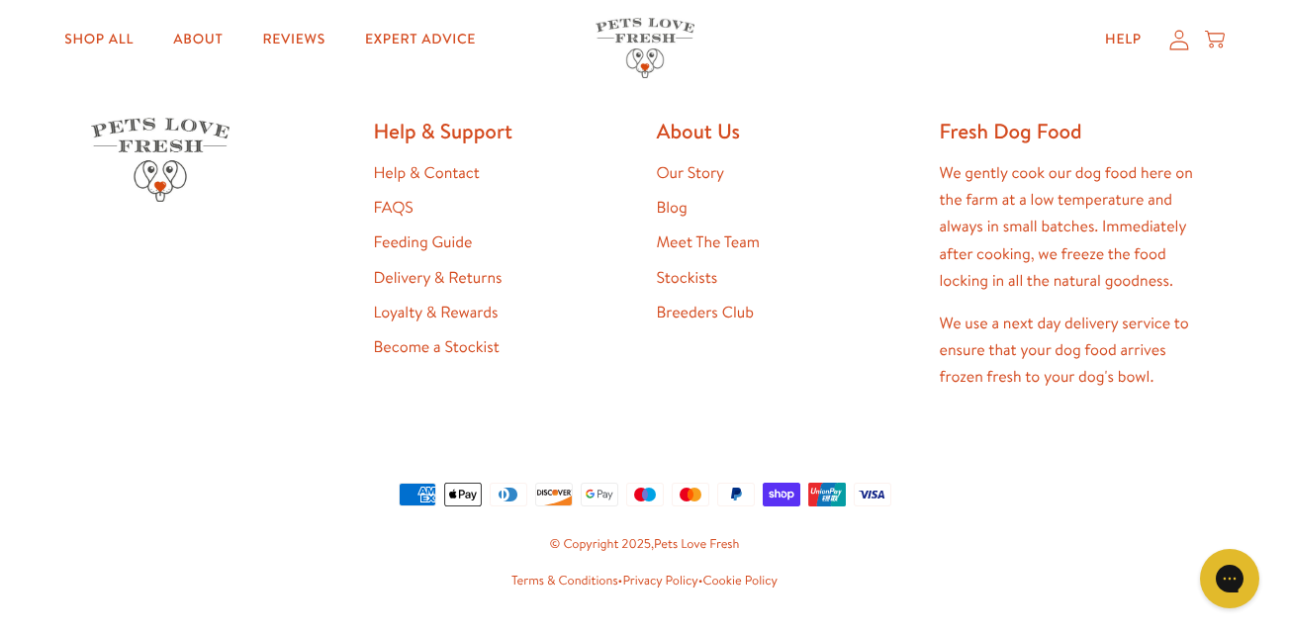
scroll to position [4927, 0]
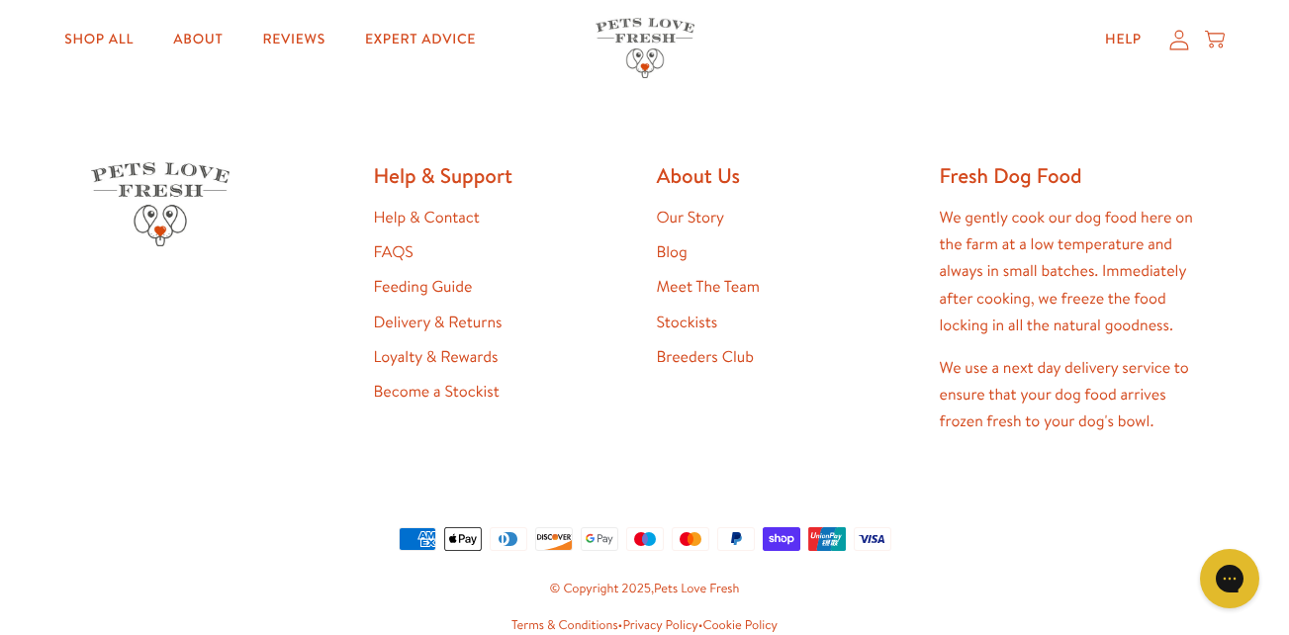
click at [682, 215] on link "Our Story" at bounding box center [691, 218] width 68 height 22
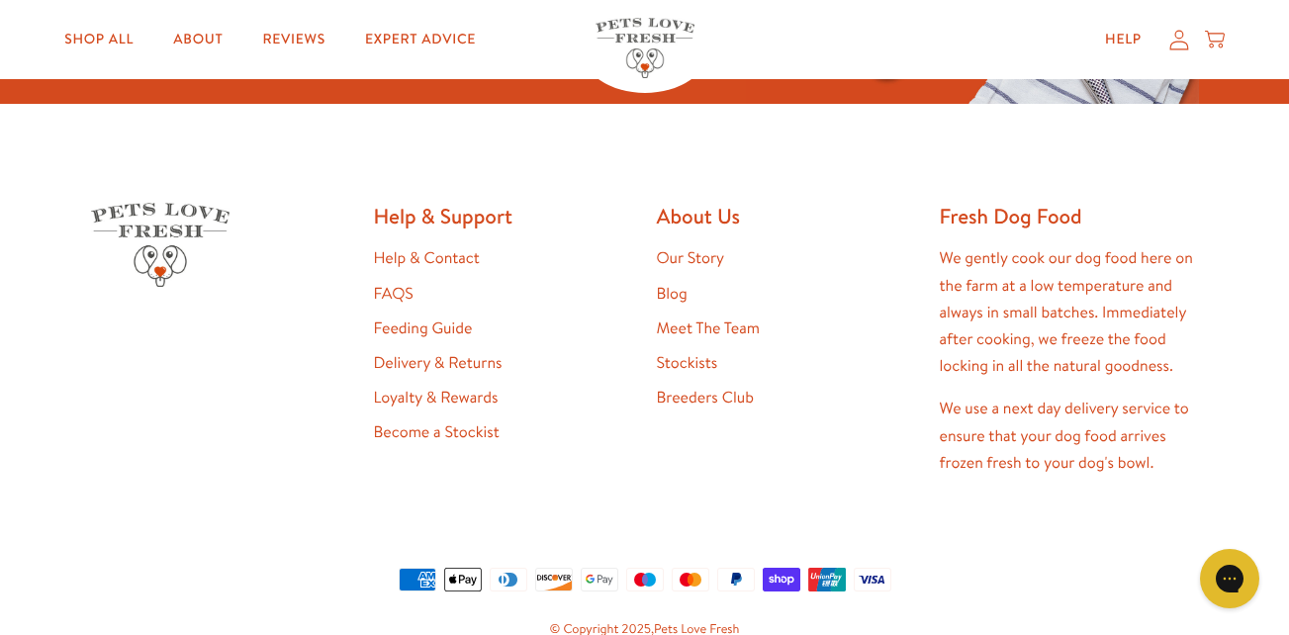
scroll to position [5144, 0]
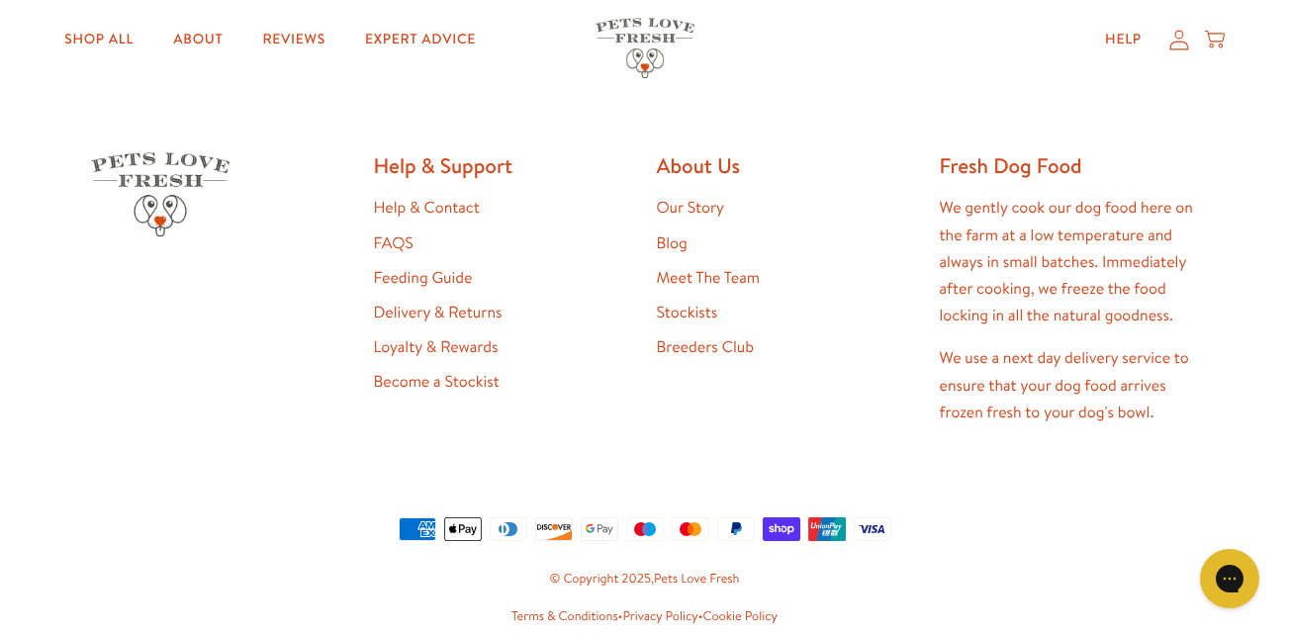
click at [406, 350] on link "Loyalty & Rewards" at bounding box center [436, 347] width 125 height 22
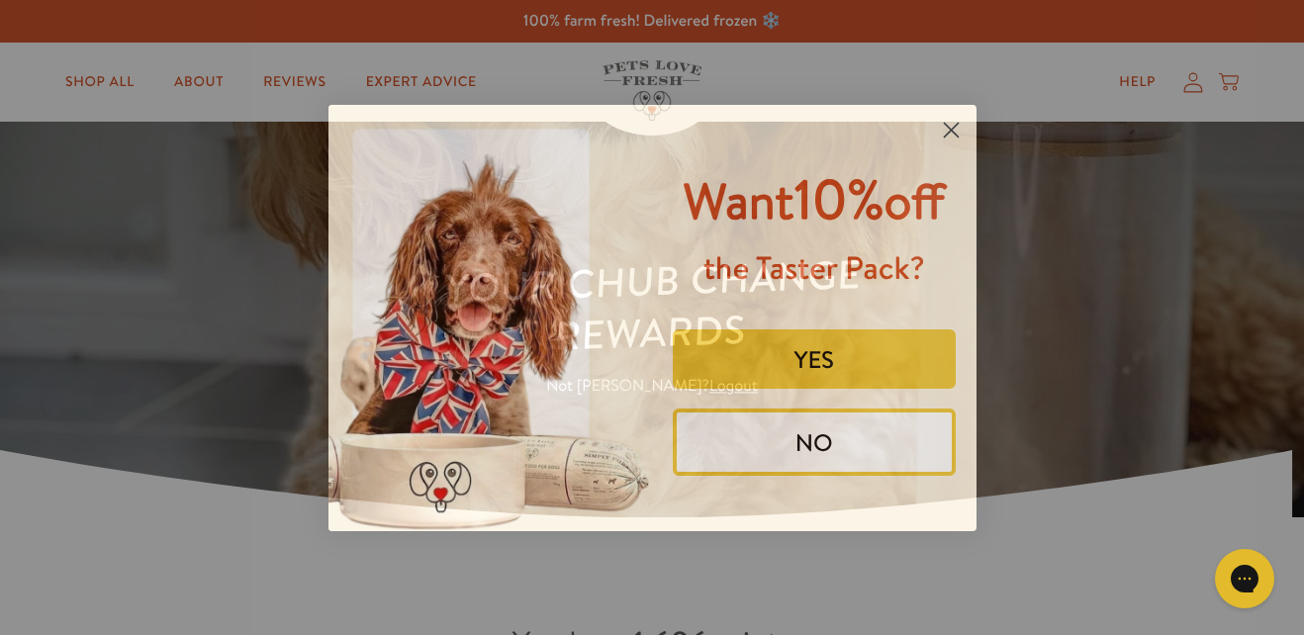
click at [947, 126] on icon "Close dialog" at bounding box center [951, 130] width 14 height 14
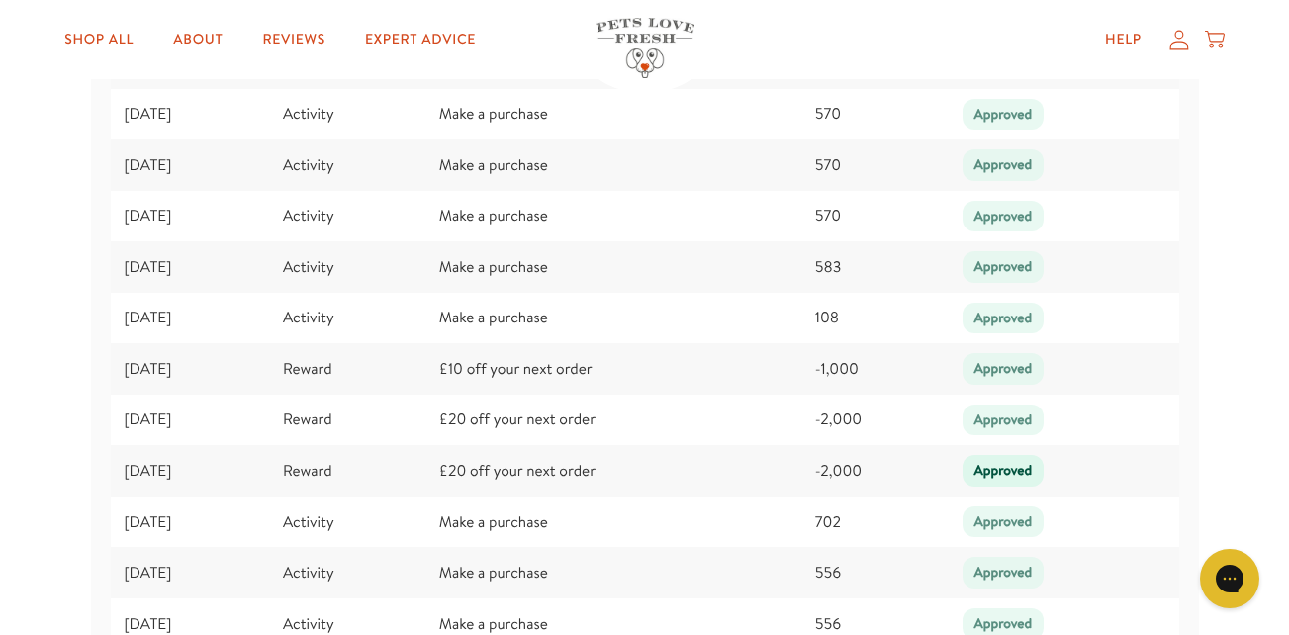
scroll to position [3463, 0]
